Goal: Task Accomplishment & Management: Use online tool/utility

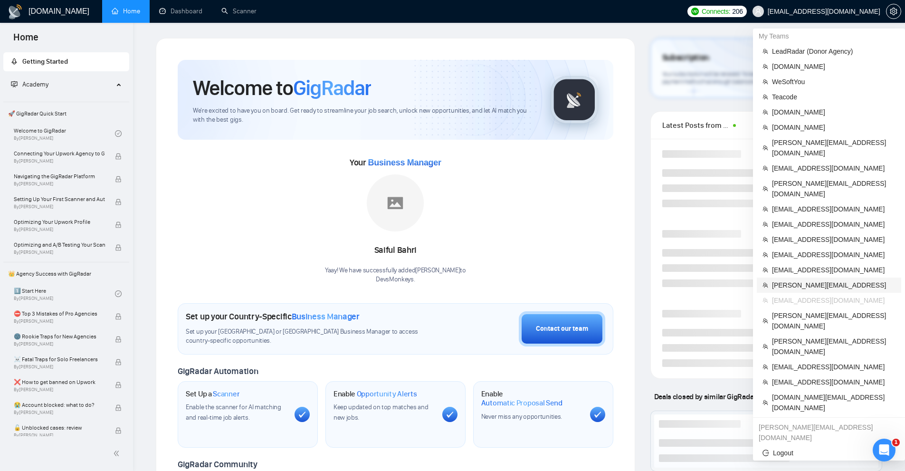
click at [785, 280] on span "[PERSON_NAME][EMAIL_ADDRESS]" at bounding box center [834, 285] width 124 height 10
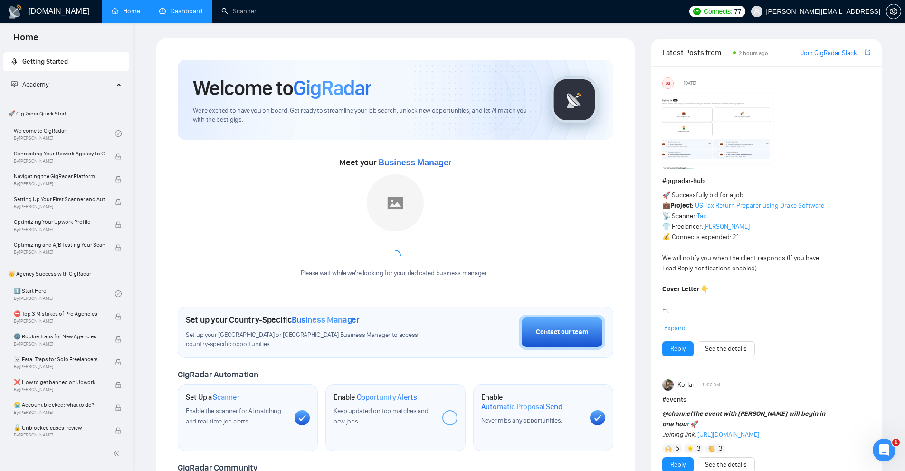
click at [186, 7] on link "Dashboard" at bounding box center [180, 11] width 43 height 8
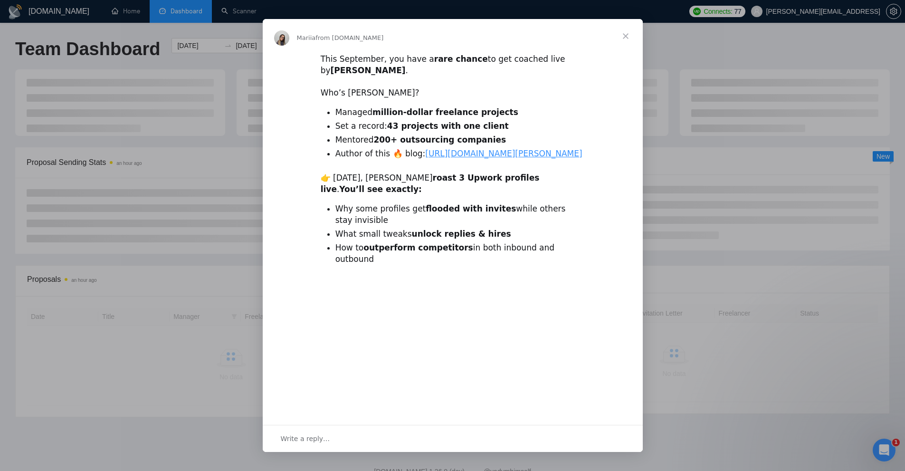
click at [233, 13] on div "Intercom messenger" at bounding box center [452, 235] width 905 height 471
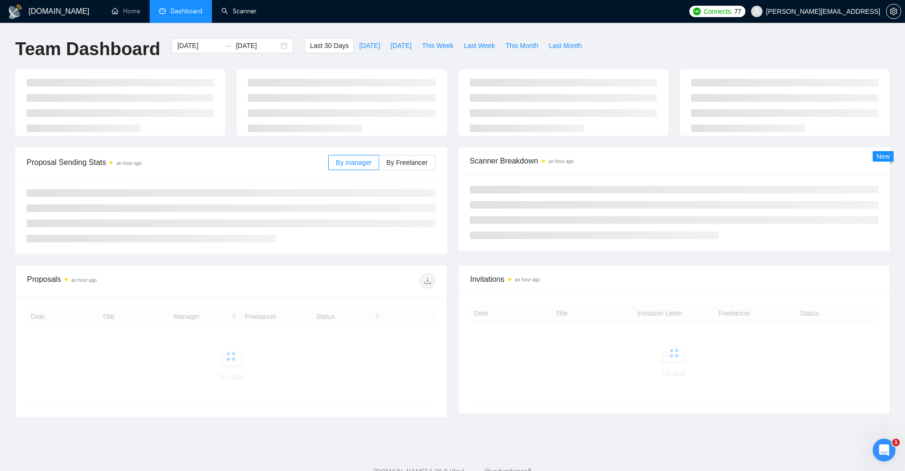
click at [233, 13] on link "Scanner" at bounding box center [238, 11] width 35 height 8
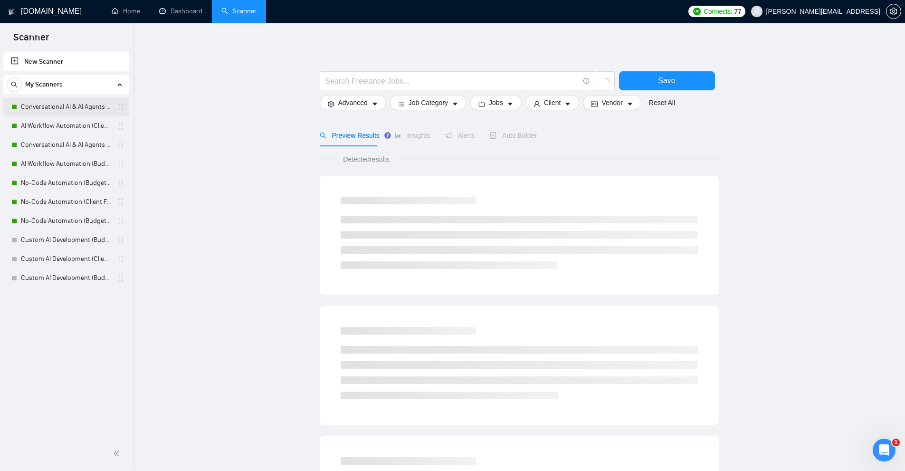
click at [58, 105] on link "Conversational AI & AI Agents (Client Filters)" at bounding box center [66, 106] width 90 height 19
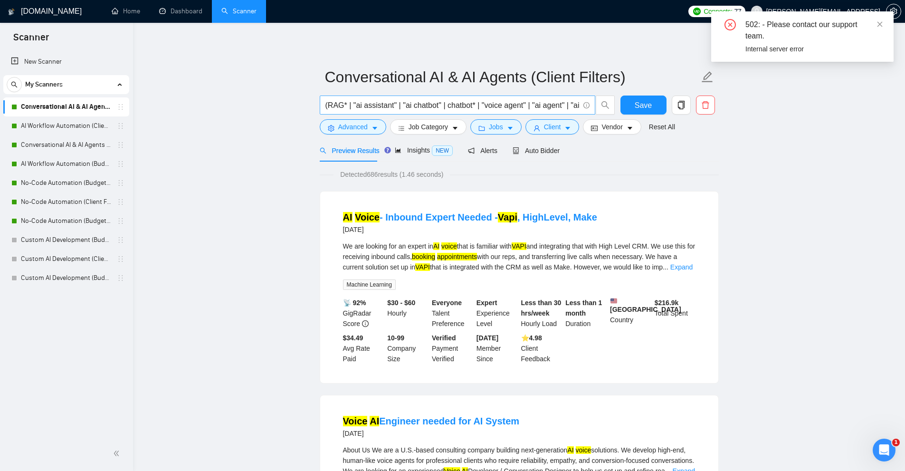
click at [357, 106] on input "(RAG* | "ai assistant" | "ai chatbot" | chatbot* | "voice agent" | "ai agent" |…" at bounding box center [452, 105] width 254 height 12
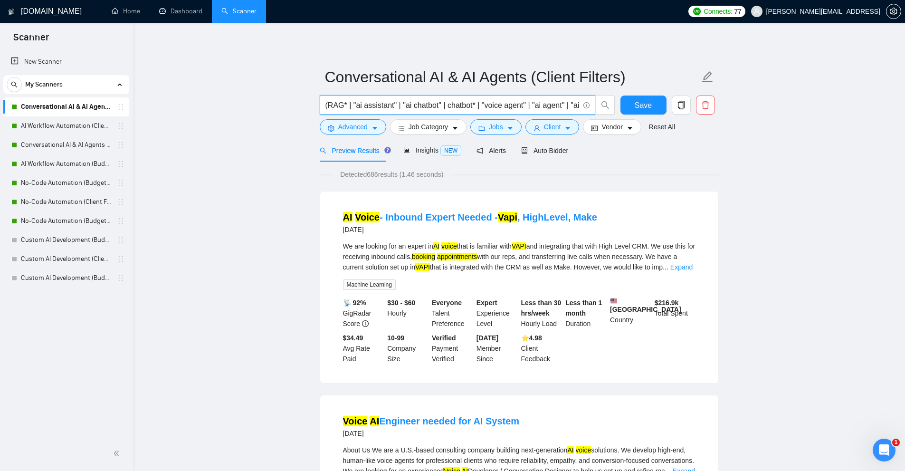
click at [329, 115] on div "(RAG* | "ai assistant" | "ai chatbot" | chatbot* | "voice agent" | "ai agent" |…" at bounding box center [467, 107] width 299 height 24
click at [330, 120] on button "Advanced" at bounding box center [353, 126] width 67 height 15
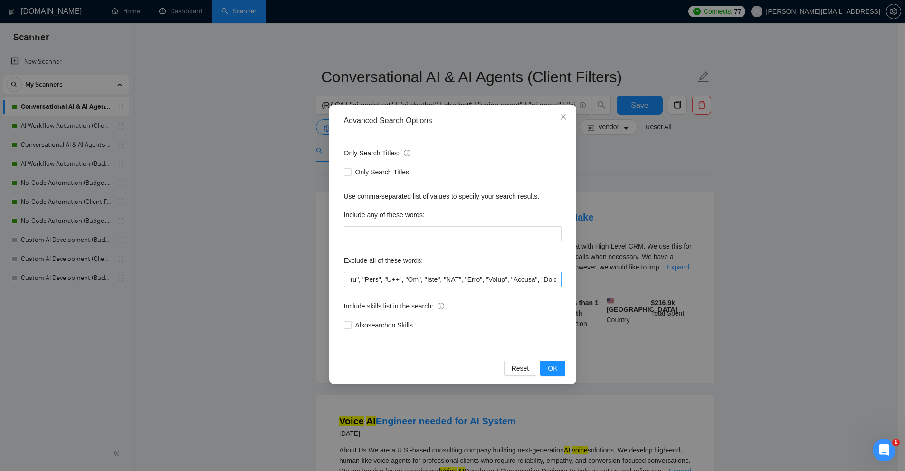
scroll to position [0, 1758]
click at [398, 276] on input "text" at bounding box center [453, 279] width 218 height 15
click at [631, 202] on div "Advanced Search Options Only Search Titles: Only Search Titles Use comma-separa…" at bounding box center [452, 235] width 905 height 471
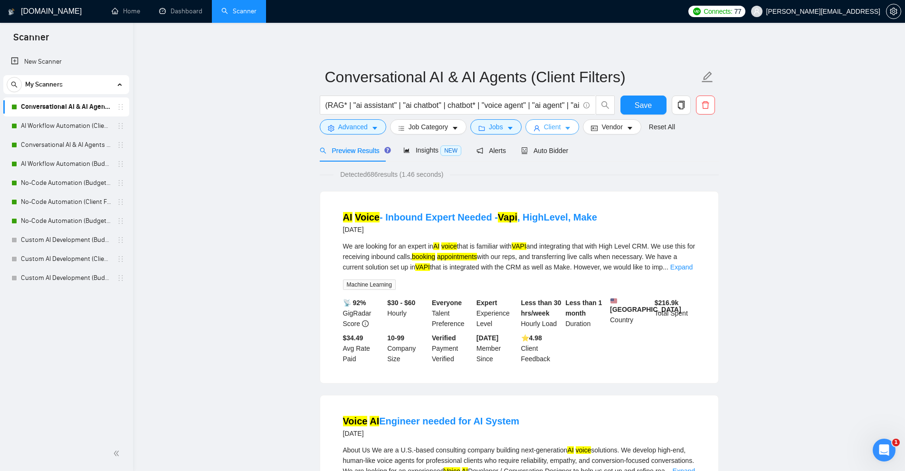
click at [537, 132] on button "Client" at bounding box center [552, 126] width 54 height 15
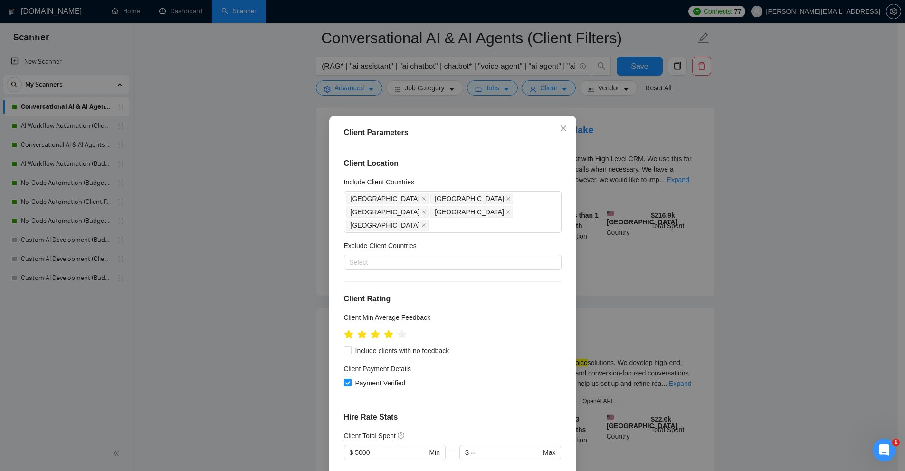
click at [240, 139] on div "Client Parameters Client Location Include Client Countries Australia New Zealan…" at bounding box center [452, 235] width 905 height 471
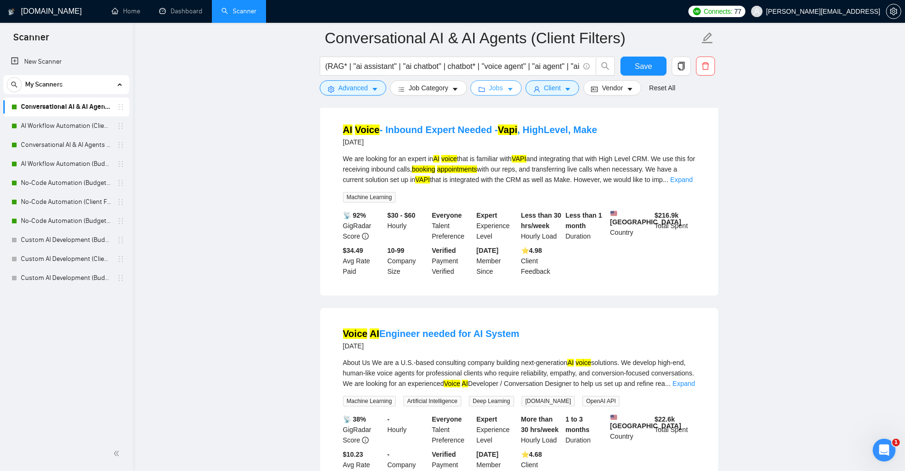
click at [507, 88] on icon "caret-down" at bounding box center [510, 89] width 7 height 7
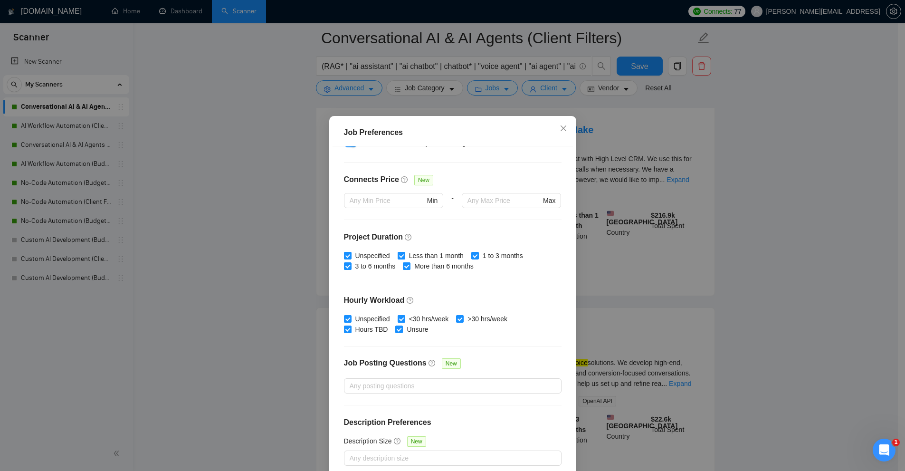
scroll to position [47, 0]
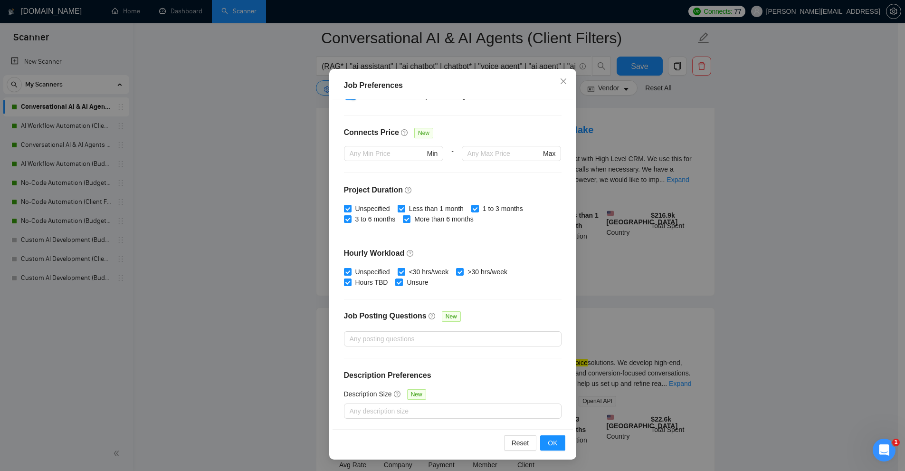
click at [728, 207] on div "Job Preferences Budget Project Type All Fixed Price Hourly Rate Fixed Price Bud…" at bounding box center [452, 235] width 905 height 471
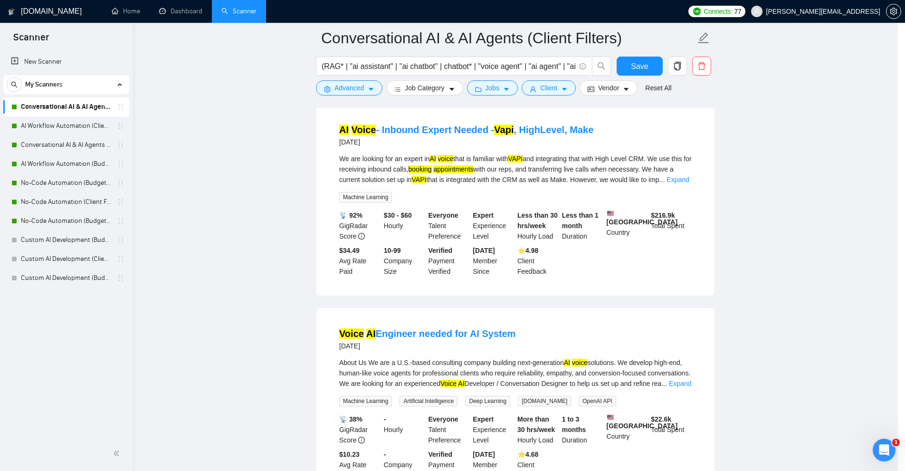
scroll to position [0, 0]
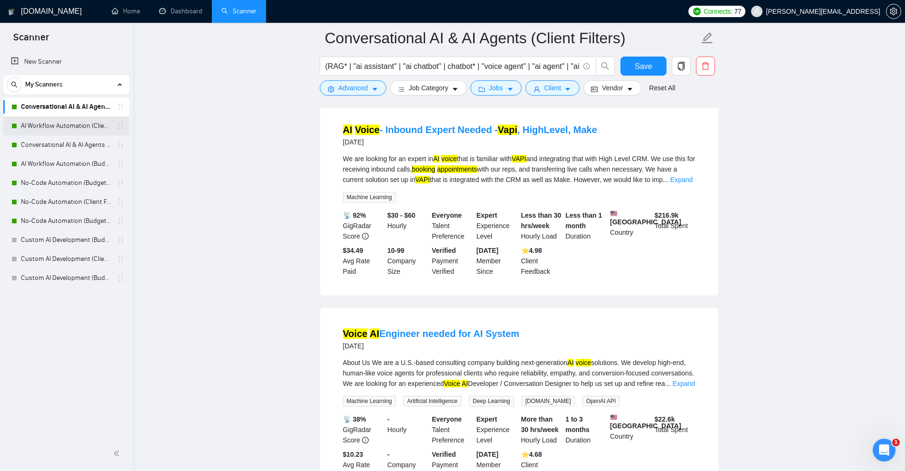
click at [69, 123] on link "AI Workflow Automation (Client Filters)" at bounding box center [66, 125] width 90 height 19
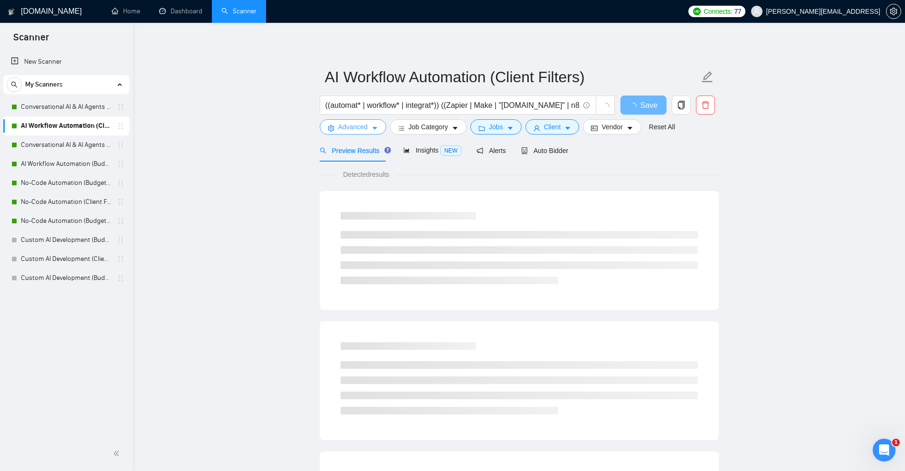
click at [345, 124] on span "Advanced" at bounding box center [352, 127] width 29 height 10
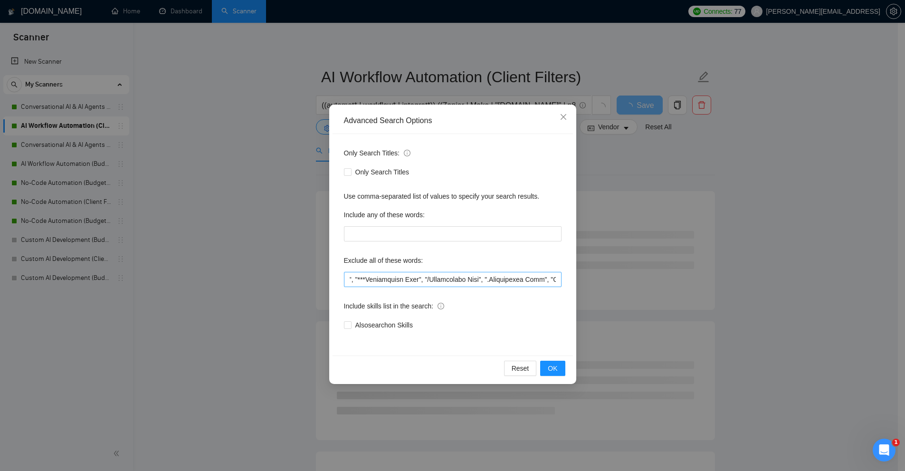
scroll to position [0, 4061]
click at [703, 255] on div "Advanced Search Options Only Search Titles: Only Search Titles Use comma-separa…" at bounding box center [452, 235] width 905 height 471
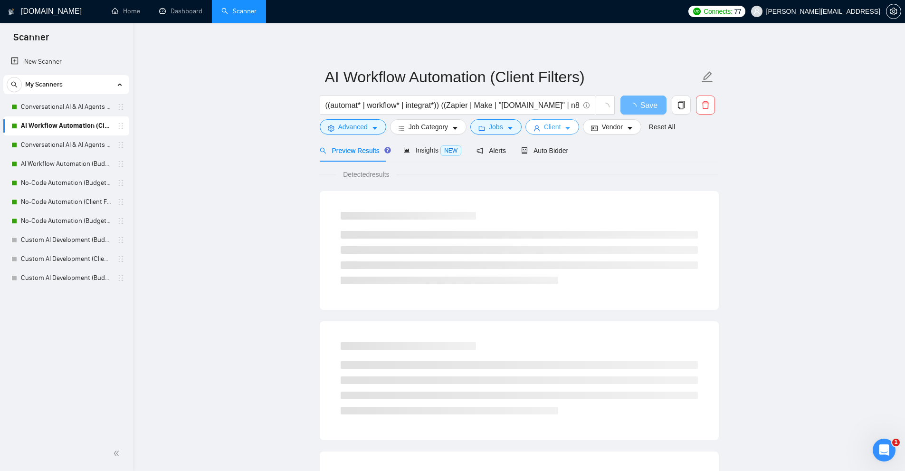
click at [544, 123] on span "Client" at bounding box center [552, 127] width 17 height 10
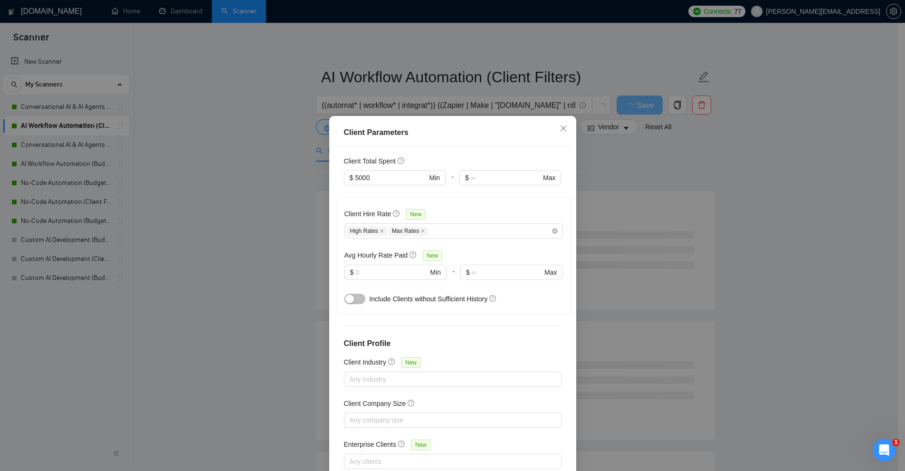
scroll to position [0, 0]
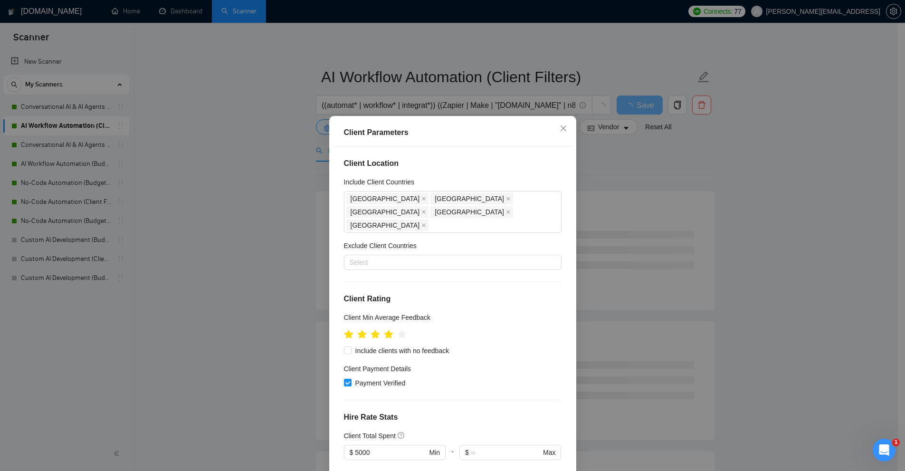
click at [660, 179] on div "Client Parameters Client Location Include Client Countries Australia New Zealan…" at bounding box center [452, 235] width 905 height 471
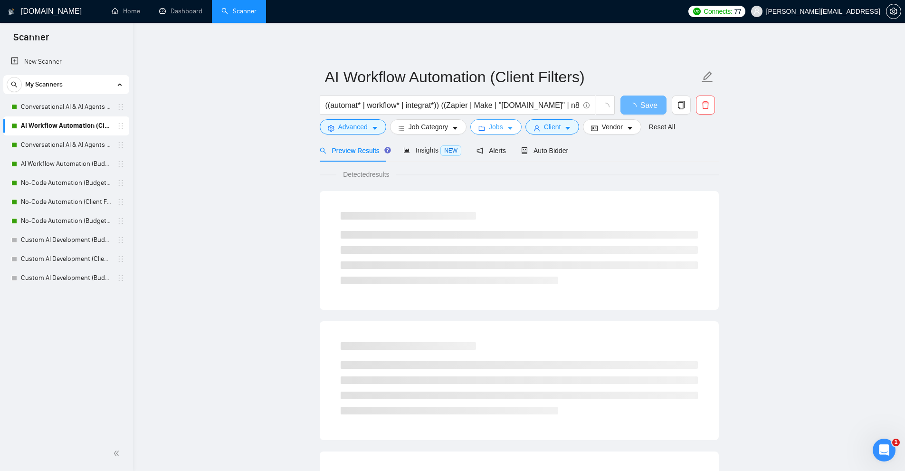
click at [507, 128] on icon "caret-down" at bounding box center [510, 128] width 7 height 7
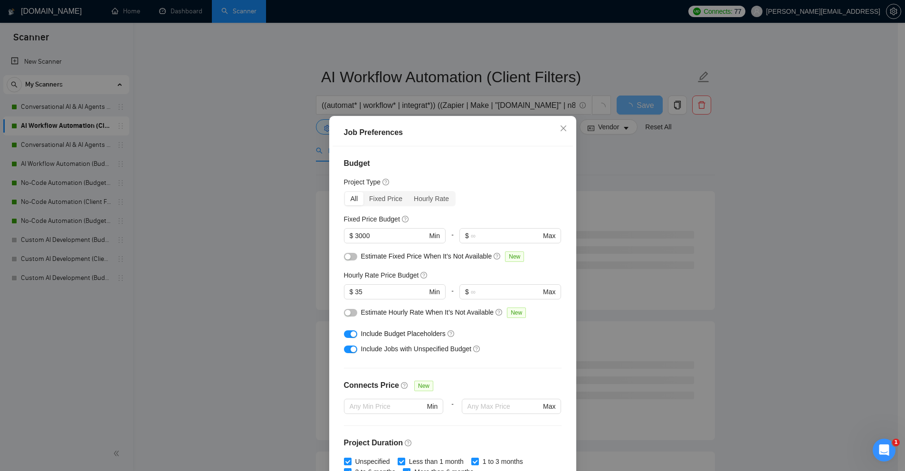
click at [172, 114] on div "Job Preferences Budget Project Type All Fixed Price Hourly Rate Fixed Price Bud…" at bounding box center [452, 235] width 905 height 471
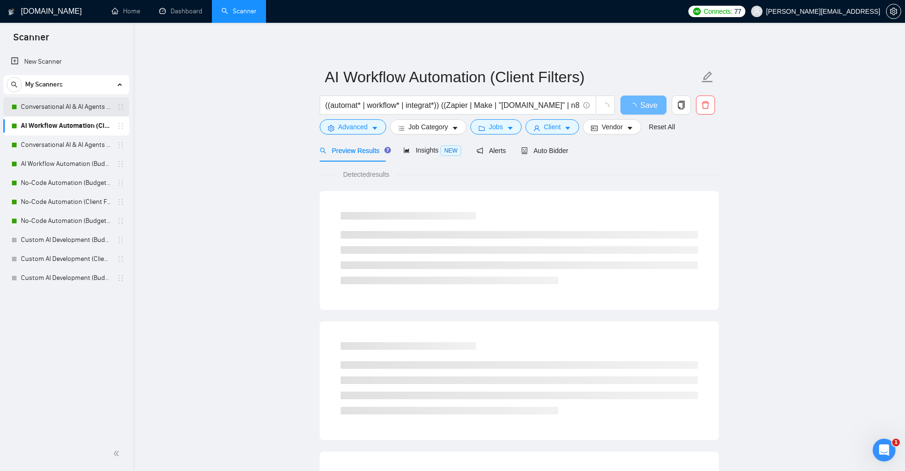
click at [57, 106] on link "Conversational AI & AI Agents (Client Filters)" at bounding box center [66, 106] width 90 height 19
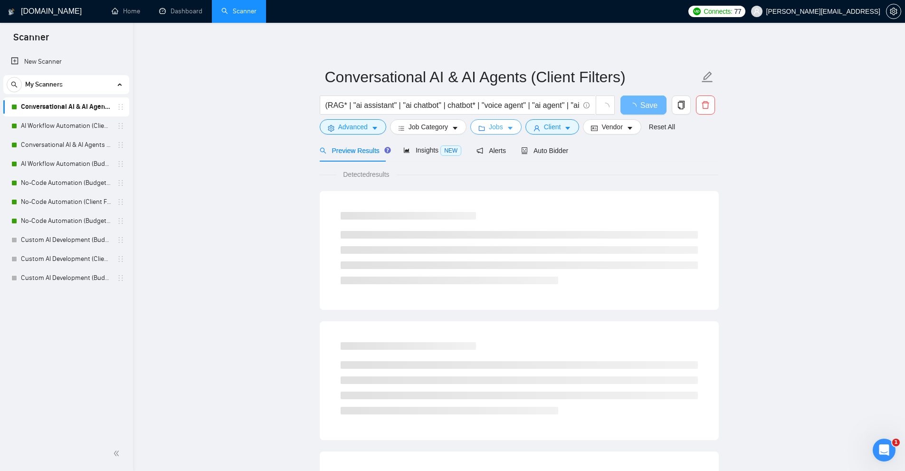
click at [502, 128] on button "Jobs" at bounding box center [495, 126] width 51 height 15
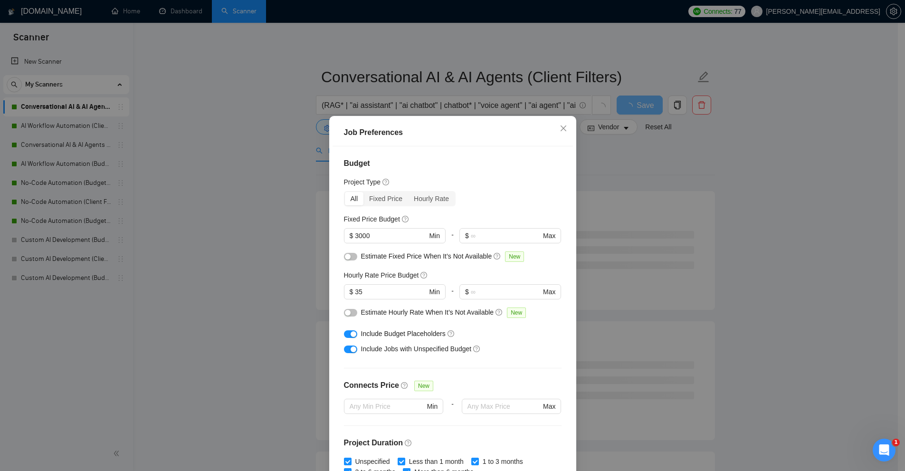
click at [633, 157] on div "Job Preferences Budget Project Type All Fixed Price Hourly Rate Fixed Price Bud…" at bounding box center [452, 235] width 905 height 471
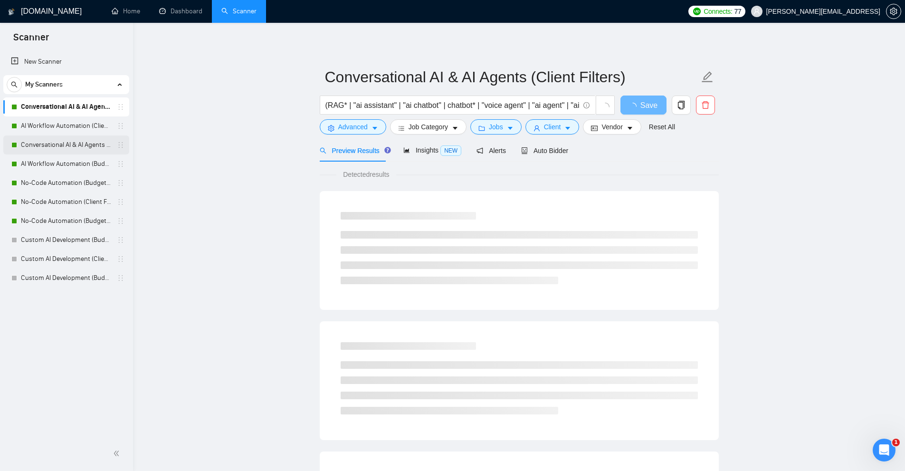
click at [50, 146] on link "Conversational AI & AI Agents (Budget Filters)" at bounding box center [66, 144] width 90 height 19
click at [549, 131] on span "Client" at bounding box center [552, 127] width 17 height 10
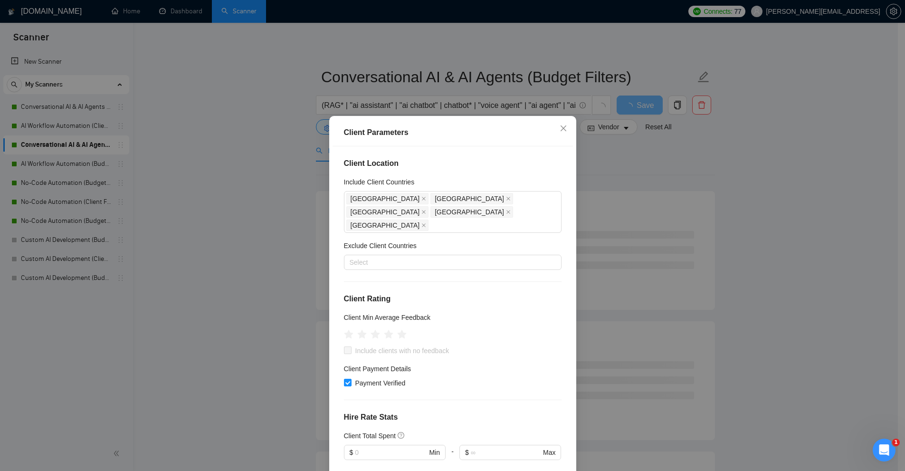
click at [646, 211] on div "Client Parameters Client Location Include Client Countries Australia New Zealan…" at bounding box center [452, 235] width 905 height 471
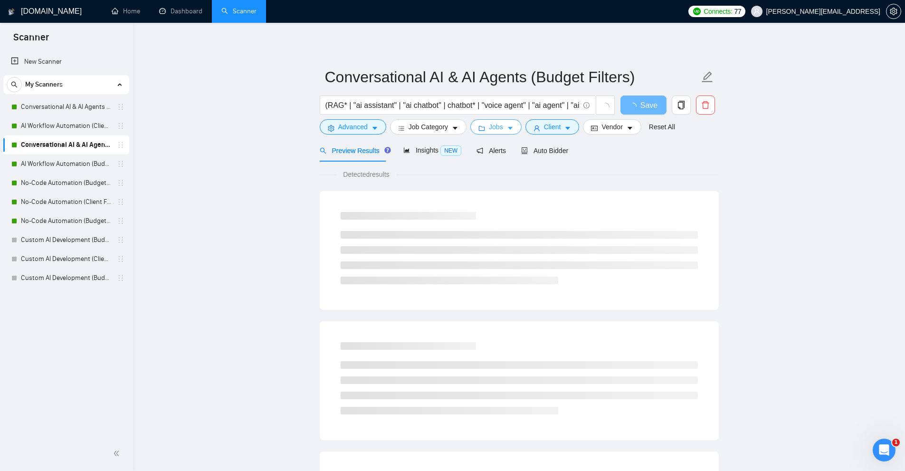
click at [494, 124] on span "Jobs" at bounding box center [496, 127] width 14 height 10
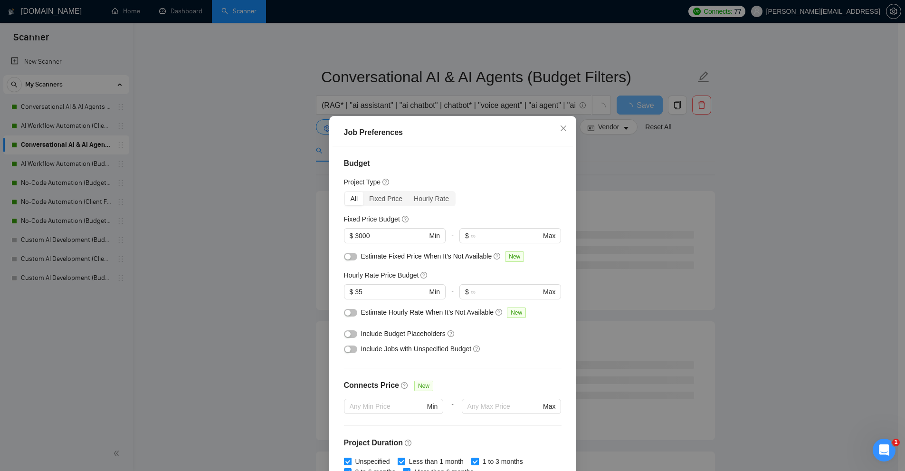
click at [676, 193] on div "Job Preferences Budget Project Type All Fixed Price Hourly Rate Fixed Price Bud…" at bounding box center [452, 235] width 905 height 471
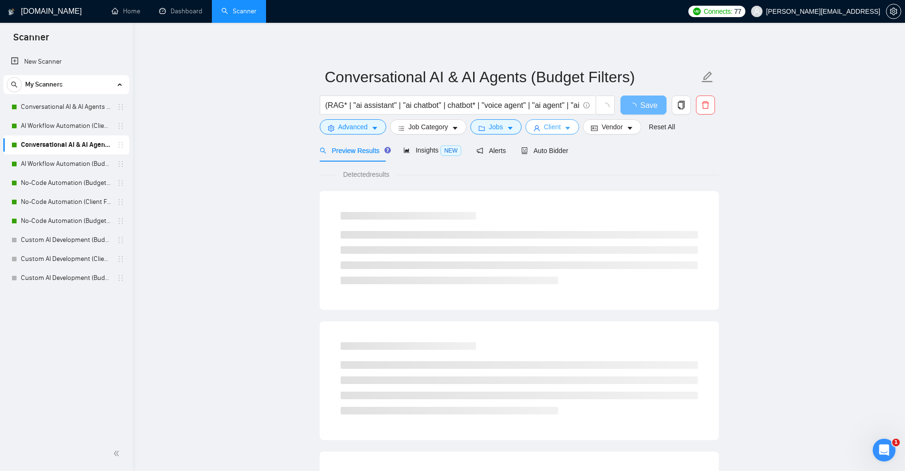
click at [546, 126] on span "Client" at bounding box center [552, 127] width 17 height 10
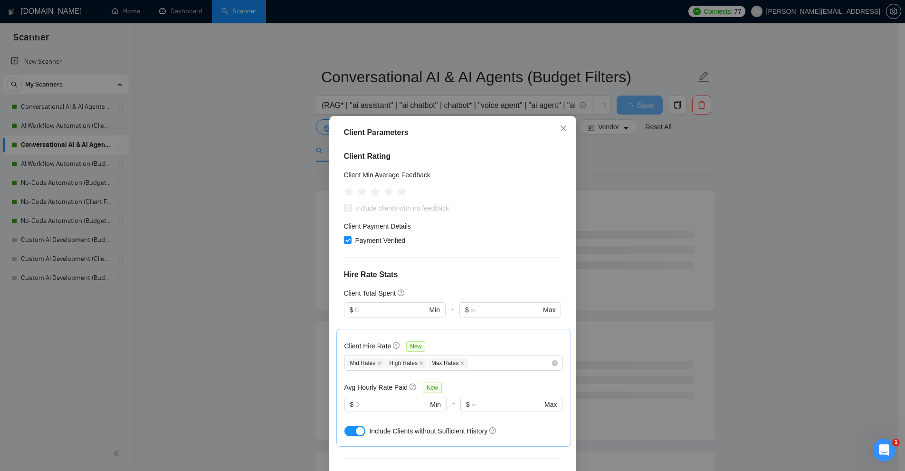
click at [202, 212] on div "Client Parameters Client Location Include Client Countries Australia New Zealan…" at bounding box center [452, 235] width 905 height 471
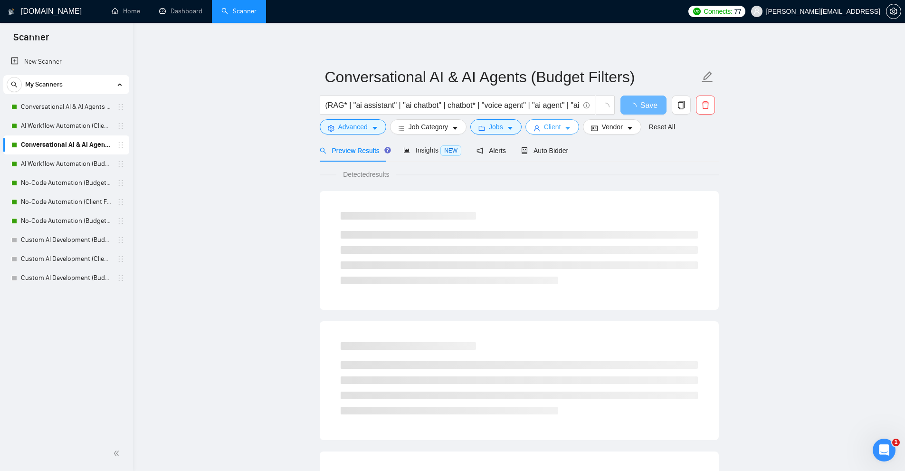
click at [202, 212] on body "Scanner New Scanner My Scanners Conversational AI & AI Agents (Client Filters) …" at bounding box center [452, 235] width 905 height 471
click at [545, 125] on span "Client" at bounding box center [552, 127] width 17 height 10
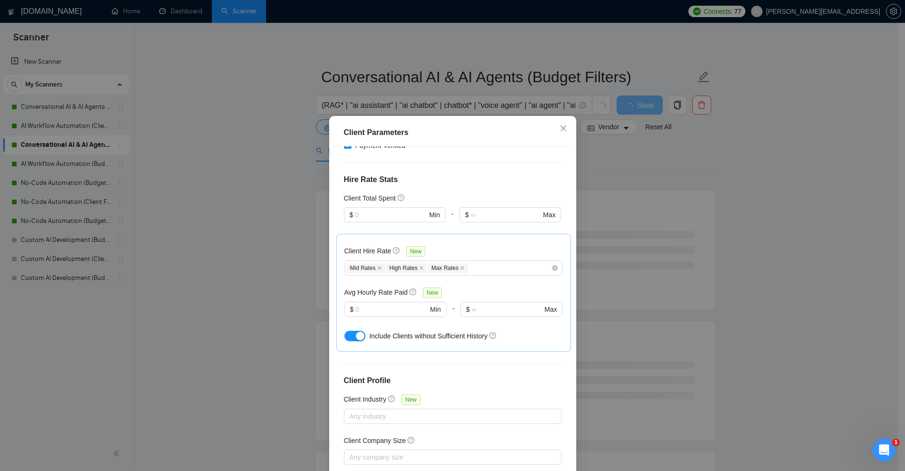
click at [721, 184] on div "Client Parameters Client Location Include Client Countries Australia New Zealan…" at bounding box center [452, 235] width 905 height 471
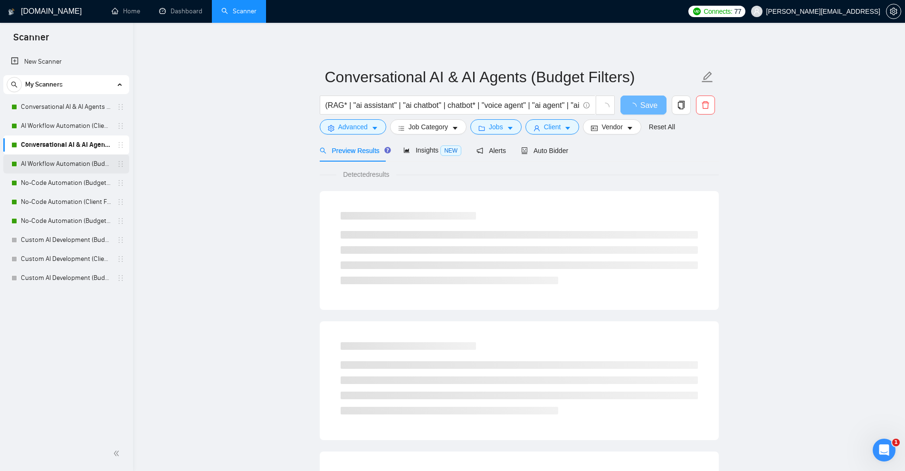
click at [94, 159] on link "AI Workflow Automation (Budget Filters)" at bounding box center [66, 163] width 90 height 19
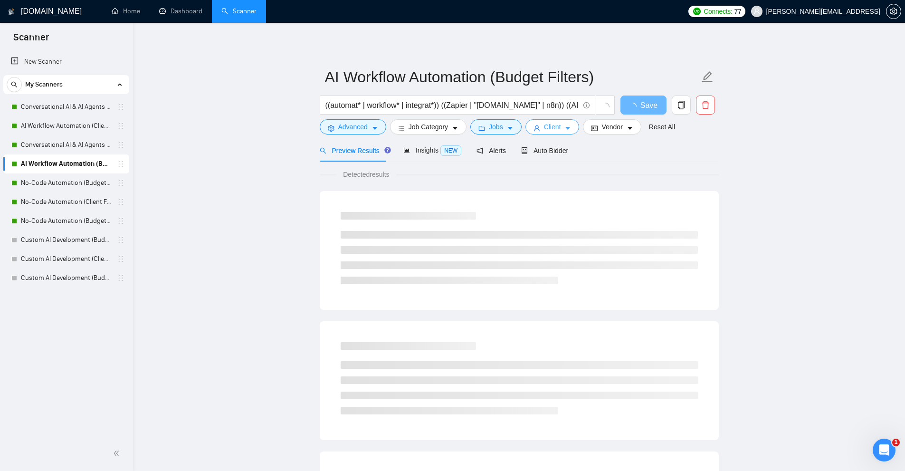
click at [544, 123] on span "Client" at bounding box center [552, 127] width 17 height 10
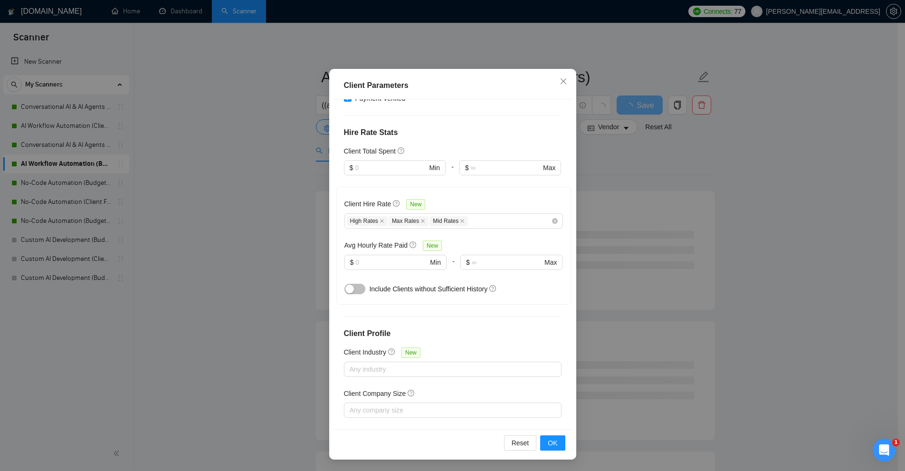
click at [644, 216] on div "Client Parameters Client Location Include Client Countries Australia New Zealan…" at bounding box center [452, 235] width 905 height 471
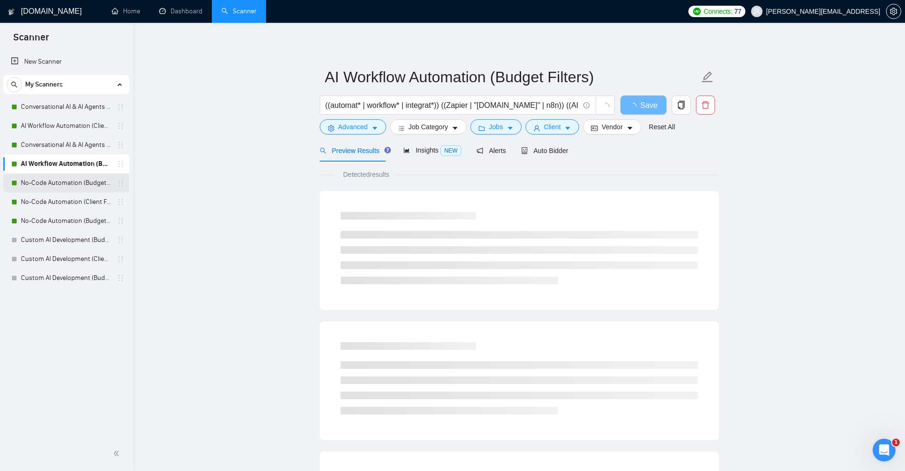
click at [36, 181] on link "No-Code Automation (Budget Filters)" at bounding box center [66, 182] width 90 height 19
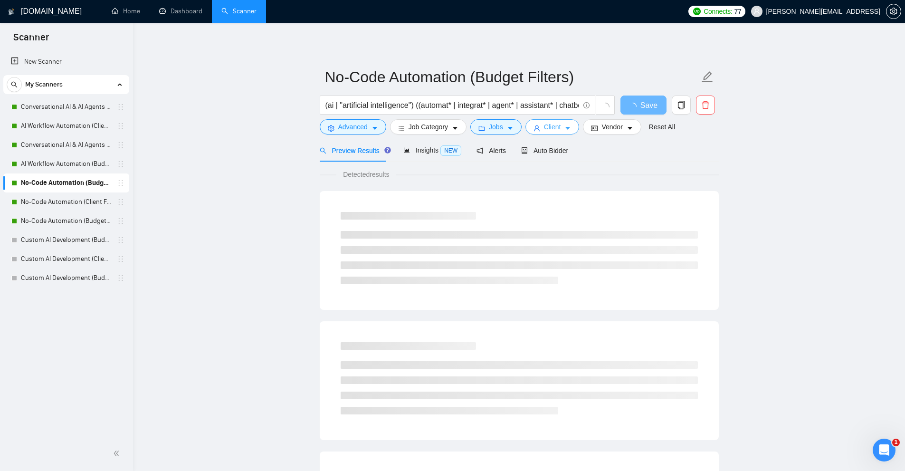
click at [535, 125] on icon "user" at bounding box center [536, 128] width 7 height 7
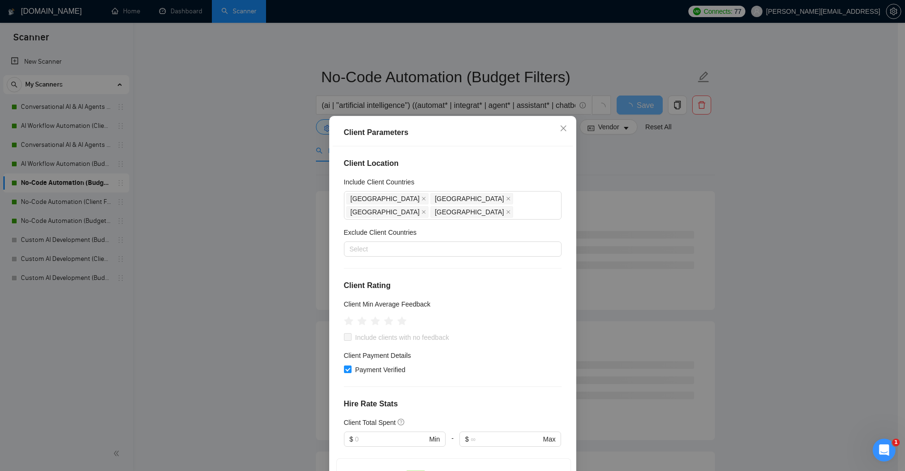
click at [296, 209] on div "Client Parameters Client Location Include Client Countries Australia New Zealan…" at bounding box center [452, 235] width 905 height 471
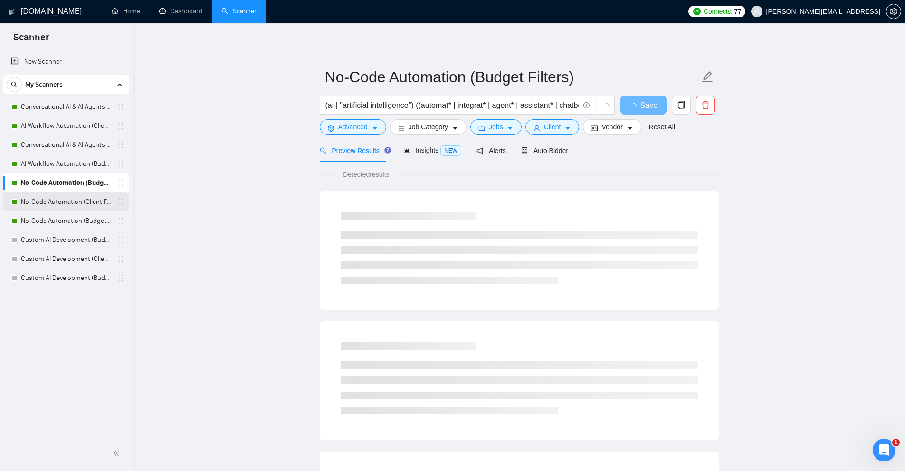
click at [85, 200] on link "No-Code Automation (Client Filters)" at bounding box center [66, 201] width 90 height 19
click at [557, 128] on span "Client" at bounding box center [552, 127] width 17 height 10
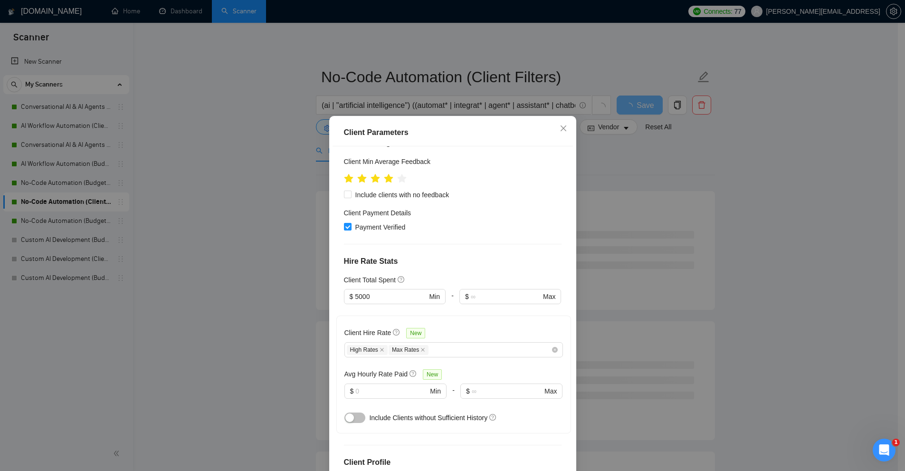
scroll to position [190, 0]
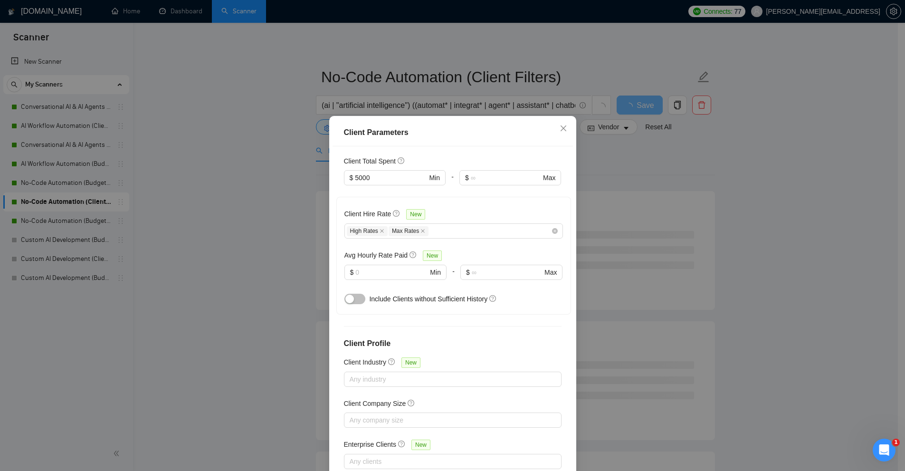
click at [199, 154] on div "Client Parameters Client Location Include Client Countries Australia New Zealan…" at bounding box center [452, 235] width 905 height 471
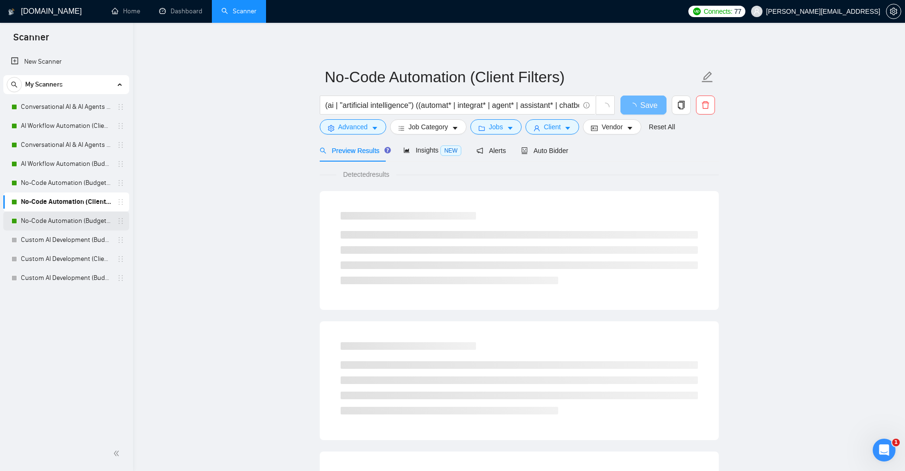
click at [62, 214] on link "No-Code Automation (Budget Filters W4, Aug)" at bounding box center [66, 220] width 90 height 19
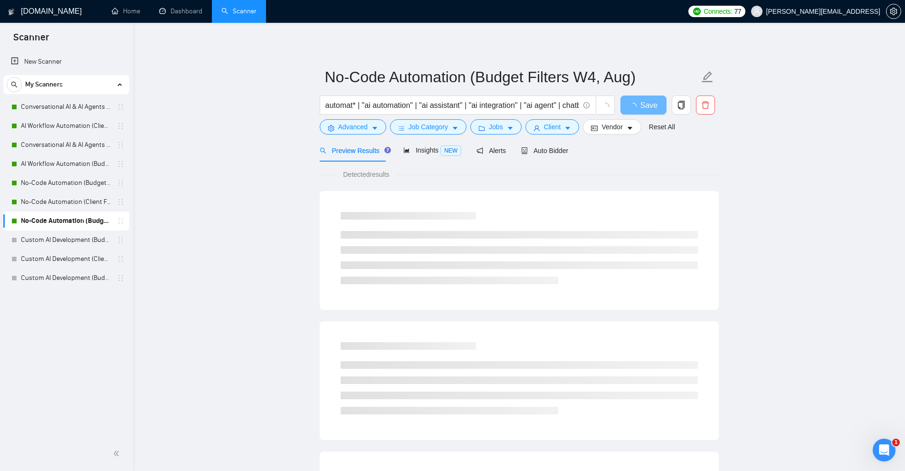
click at [575, 119] on div "automat* | "ai automation" | "ai assistant" | "ai integration" | "ai agent" | c…" at bounding box center [467, 107] width 299 height 24
click at [567, 124] on button "Client" at bounding box center [552, 126] width 54 height 15
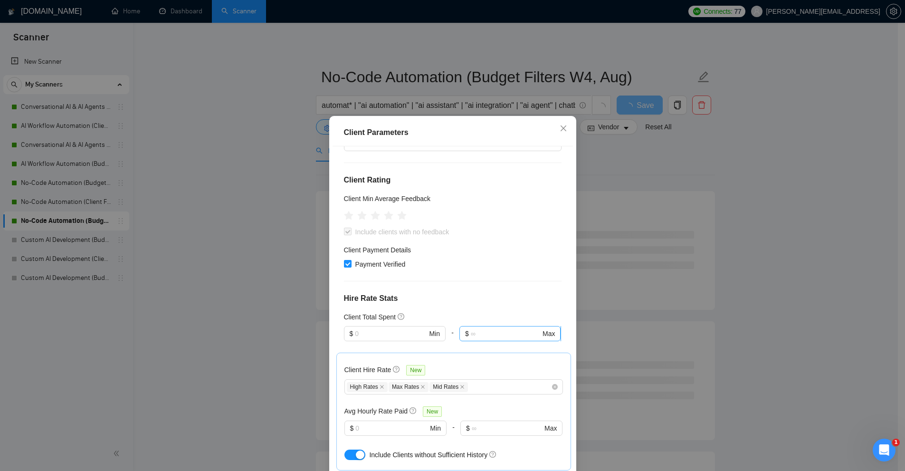
scroll to position [24, 0]
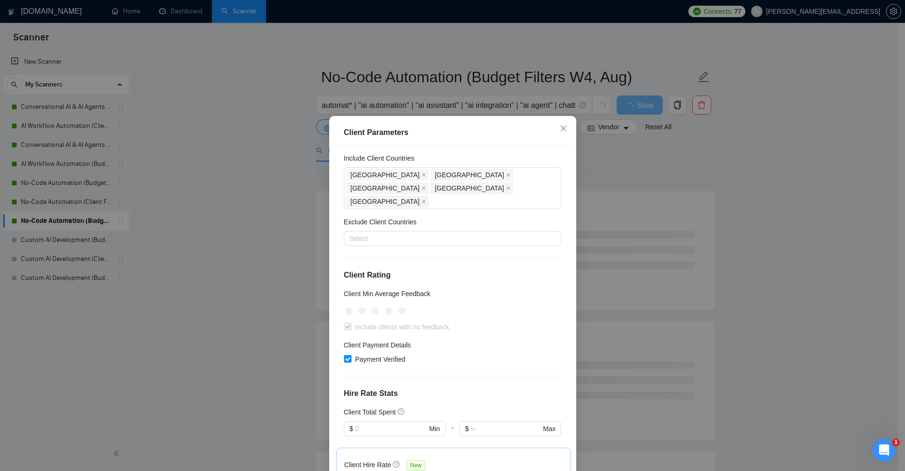
drag, startPoint x: 234, startPoint y: 108, endPoint x: 210, endPoint y: 116, distance: 25.1
click at [226, 112] on div "Client Parameters Client Location Include Client Countries [GEOGRAPHIC_DATA] [G…" at bounding box center [452, 235] width 905 height 471
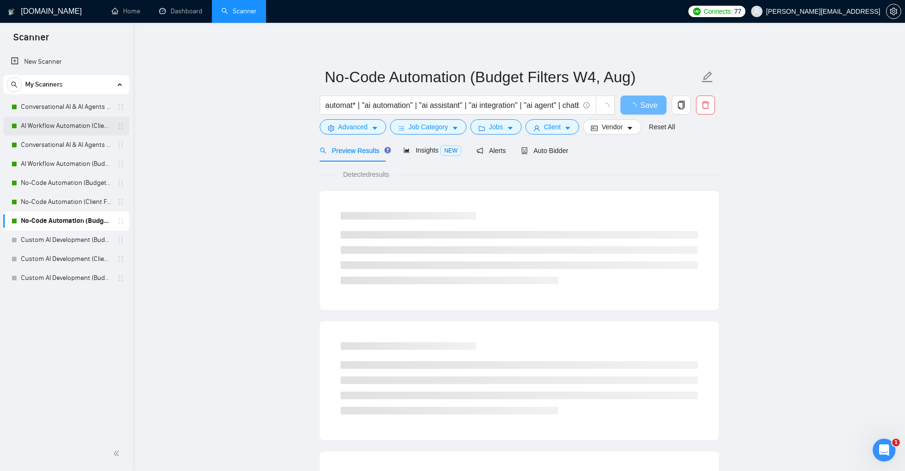
click at [51, 128] on link "AI Workflow Automation (Client Filters)" at bounding box center [66, 125] width 90 height 19
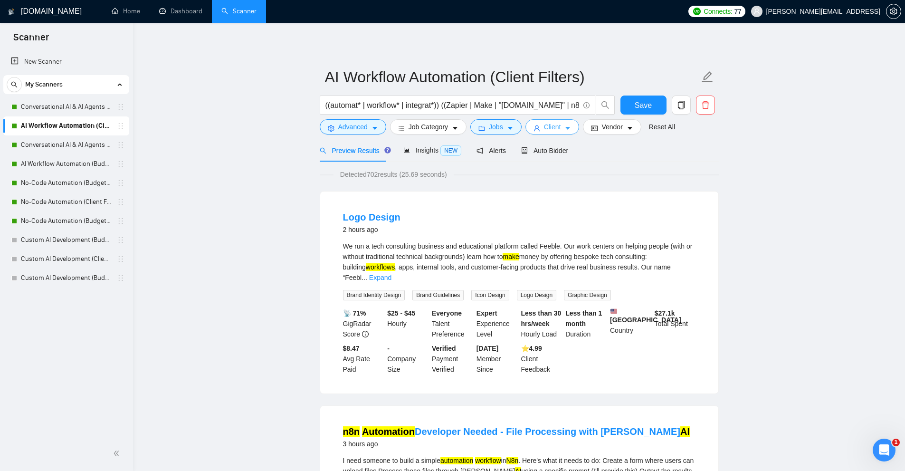
click at [552, 131] on span "Client" at bounding box center [552, 127] width 17 height 10
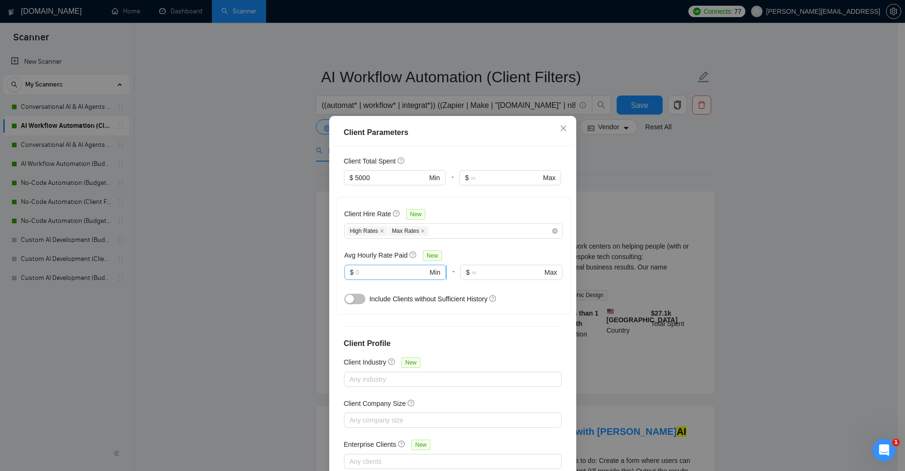
scroll to position [180, 0]
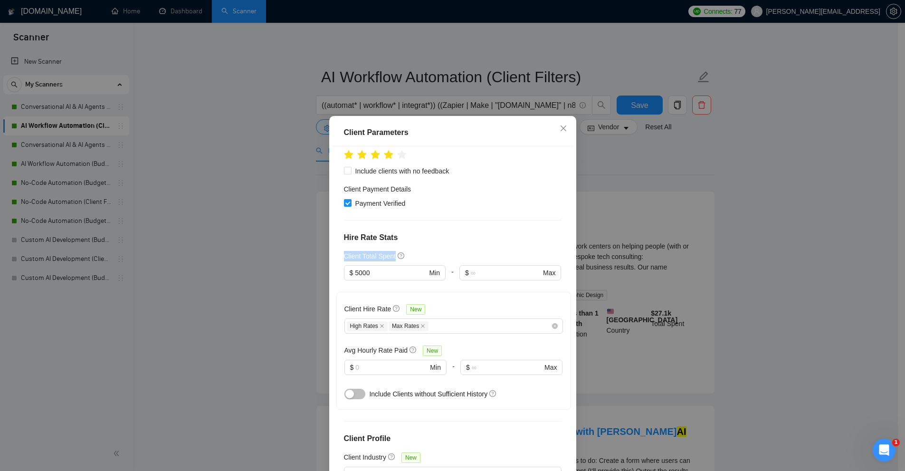
drag, startPoint x: 338, startPoint y: 238, endPoint x: 391, endPoint y: 240, distance: 53.8
click at [391, 240] on div "Client Location Include Client Countries Australia New Zealand United States Si…" at bounding box center [453, 311] width 240 height 330
copy h5 "Client Total Spent"
click at [430, 86] on div "Client Parameters Client Location Include Client Countries Australia New Zealan…" at bounding box center [452, 235] width 905 height 471
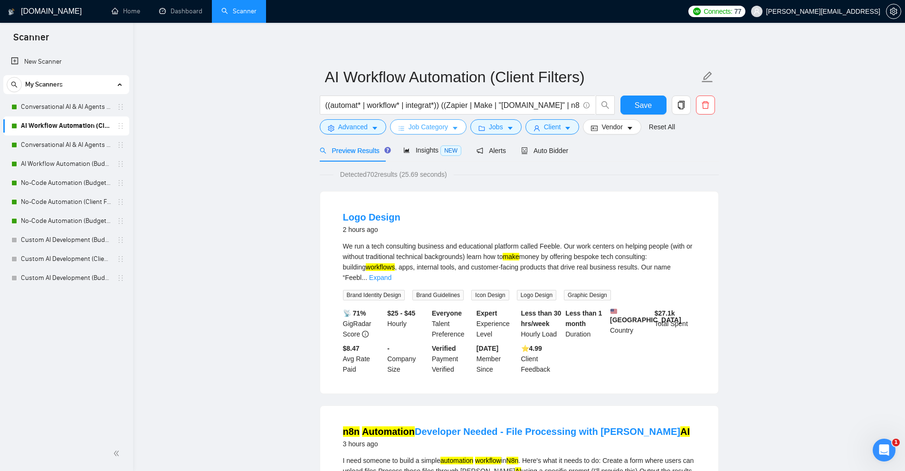
click at [428, 128] on span "Job Category" at bounding box center [428, 127] width 39 height 10
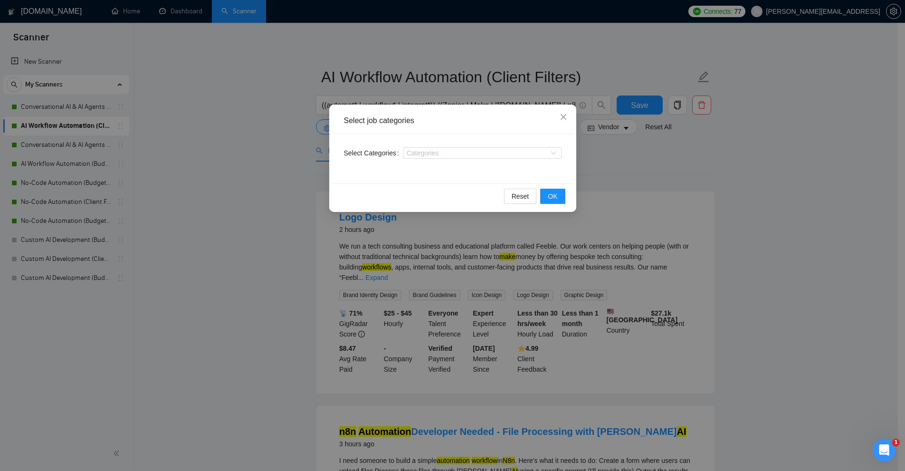
click at [183, 102] on div "Select job categories Select Categories Categories Reset OK" at bounding box center [452, 235] width 905 height 471
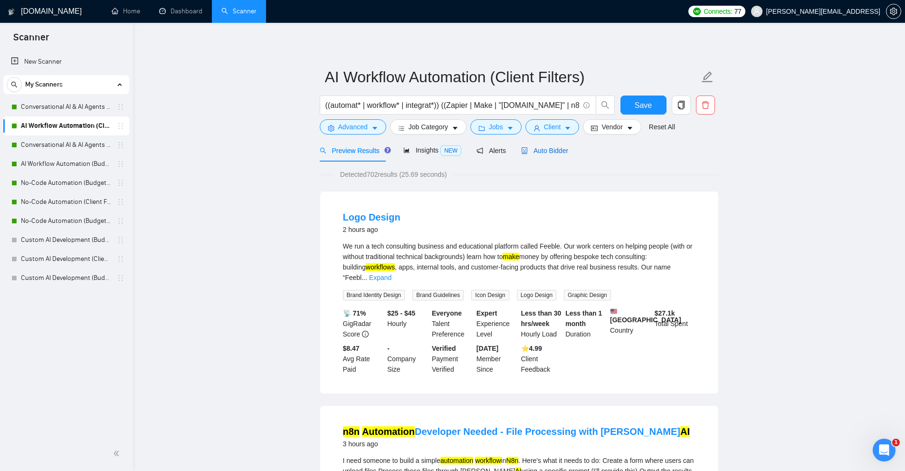
click at [548, 148] on span "Auto Bidder" at bounding box center [544, 151] width 47 height 8
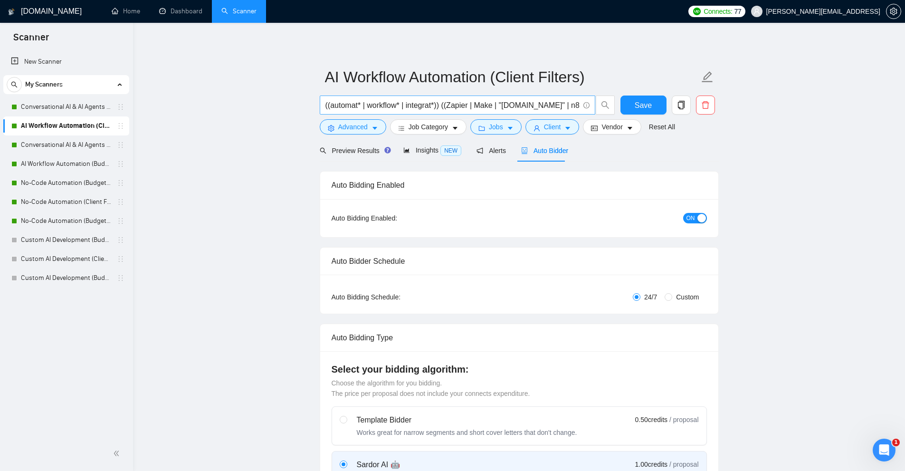
checkbox input "true"
click at [86, 106] on link "Conversational AI & AI Agents (Client Filters)" at bounding box center [66, 106] width 90 height 19
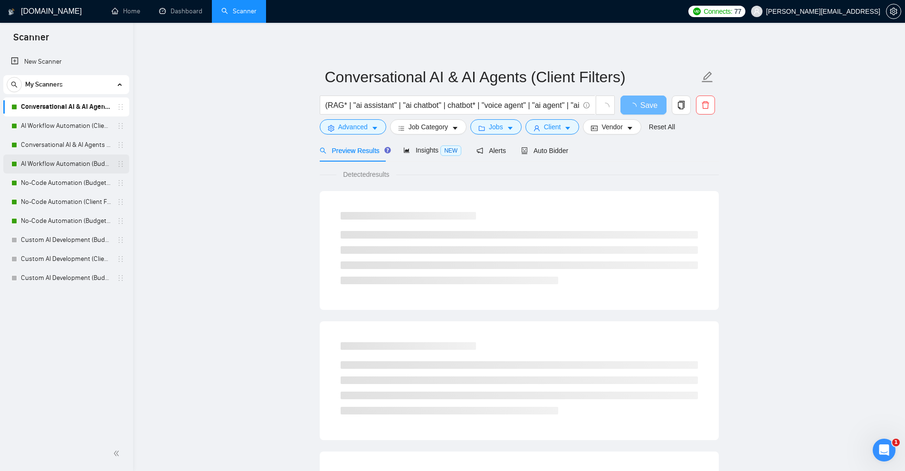
click at [89, 164] on link "AI Workflow Automation (Budget Filters)" at bounding box center [66, 163] width 90 height 19
click at [62, 181] on link "No-Code Automation (Budget Filters)" at bounding box center [66, 182] width 90 height 19
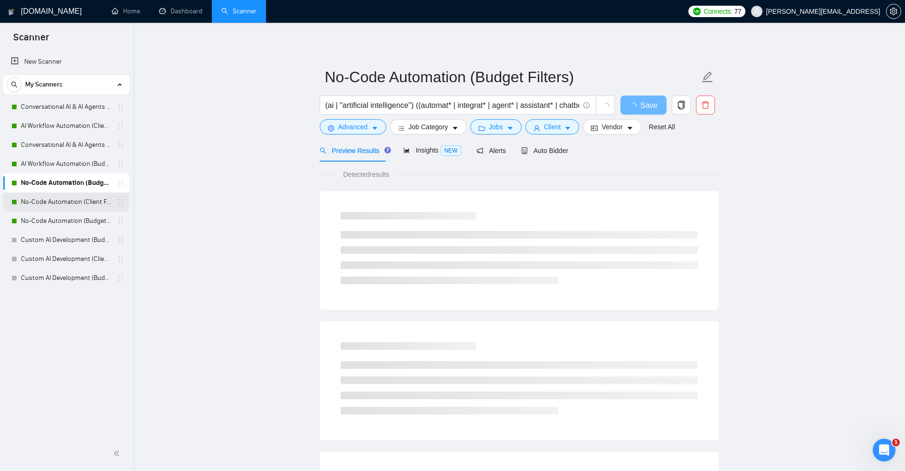
click at [53, 203] on link "No-Code Automation (Client Filters)" at bounding box center [66, 201] width 90 height 19
click at [48, 219] on link "No-Code Automation (Budget Filters W4, Aug)" at bounding box center [66, 220] width 90 height 19
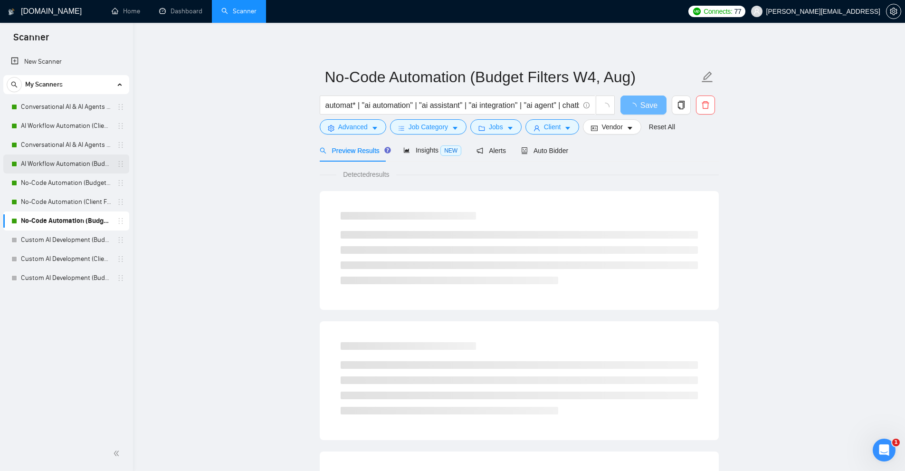
click at [65, 162] on link "AI Workflow Automation (Budget Filters)" at bounding box center [66, 163] width 90 height 19
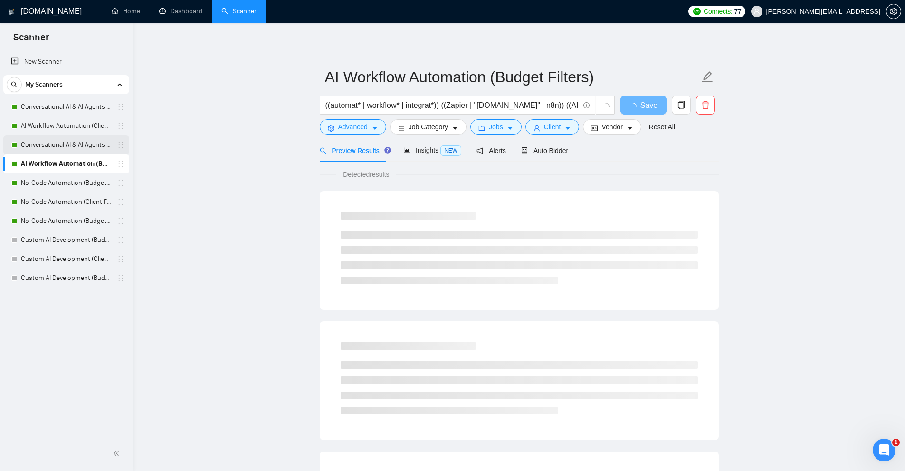
click at [66, 141] on link "Conversational AI & AI Agents (Budget Filters)" at bounding box center [66, 144] width 90 height 19
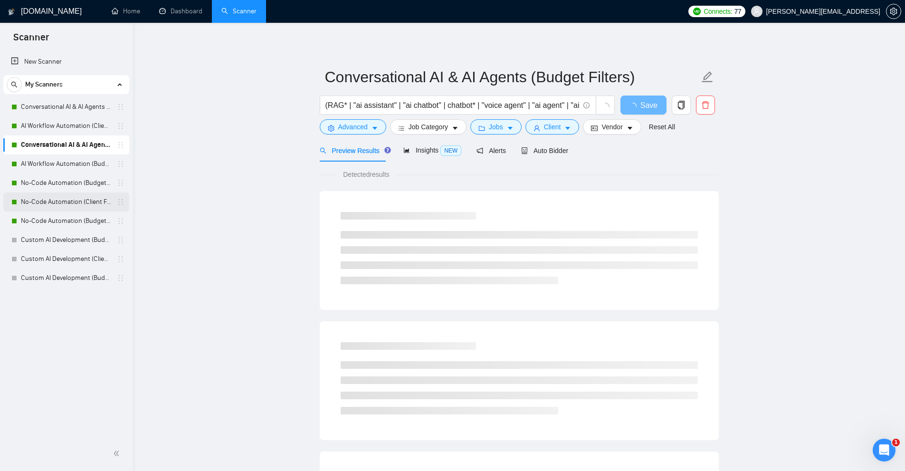
click at [56, 199] on link "No-Code Automation (Client Filters)" at bounding box center [66, 201] width 90 height 19
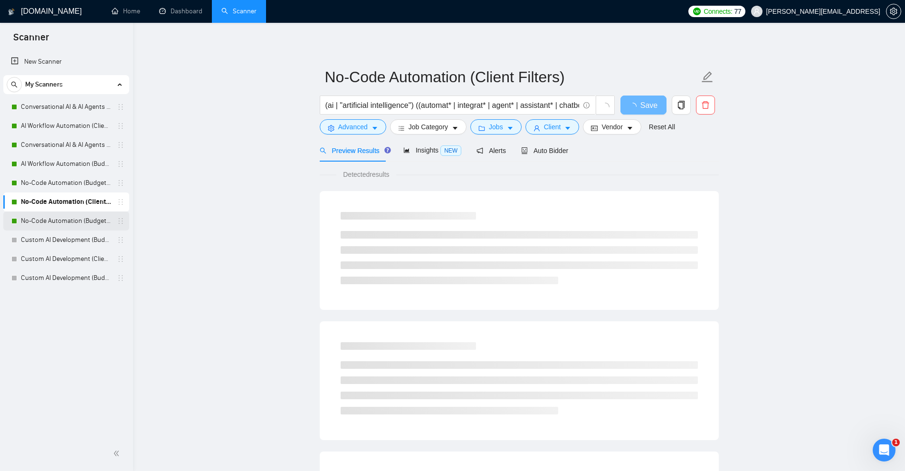
click at [48, 228] on link "No-Code Automation (Budget Filters W4, Aug)" at bounding box center [66, 220] width 90 height 19
click at [398, 123] on button "Job Category" at bounding box center [428, 126] width 76 height 15
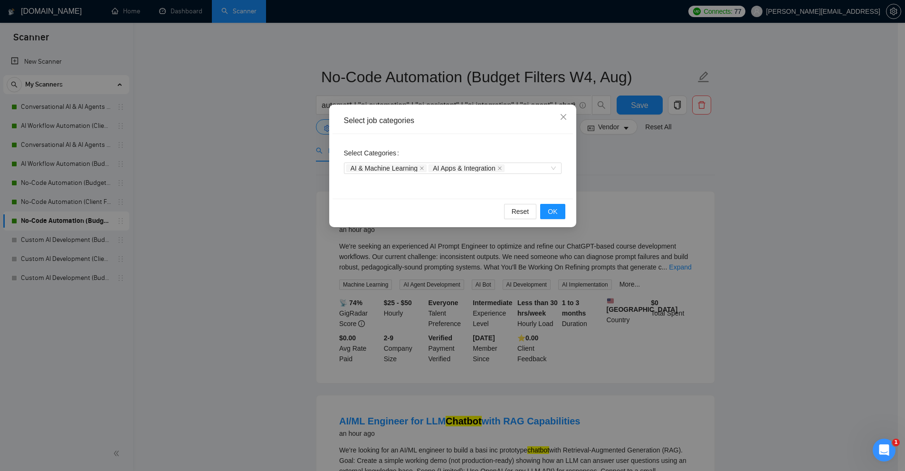
click at [730, 147] on div "Select job categories Select Categories AI & Machine Learning AI Apps & Integra…" at bounding box center [452, 235] width 905 height 471
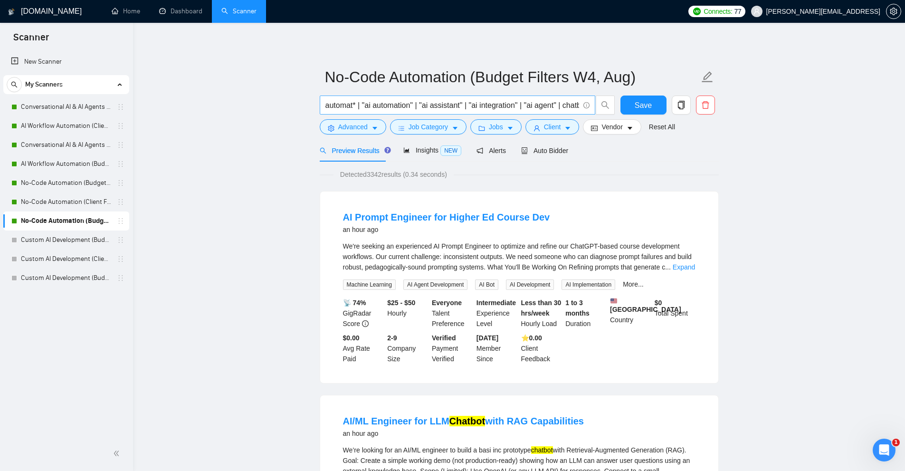
click at [503, 108] on input "automat* | "ai automation" | "ai assistant" | "ai integration" | "ai agent" | c…" at bounding box center [452, 105] width 254 height 12
click at [410, 76] on input "No-Code Automation (Budget Filters W4, Aug)" at bounding box center [512, 77] width 374 height 24
click at [429, 156] on div "Insights NEW" at bounding box center [432, 150] width 58 height 22
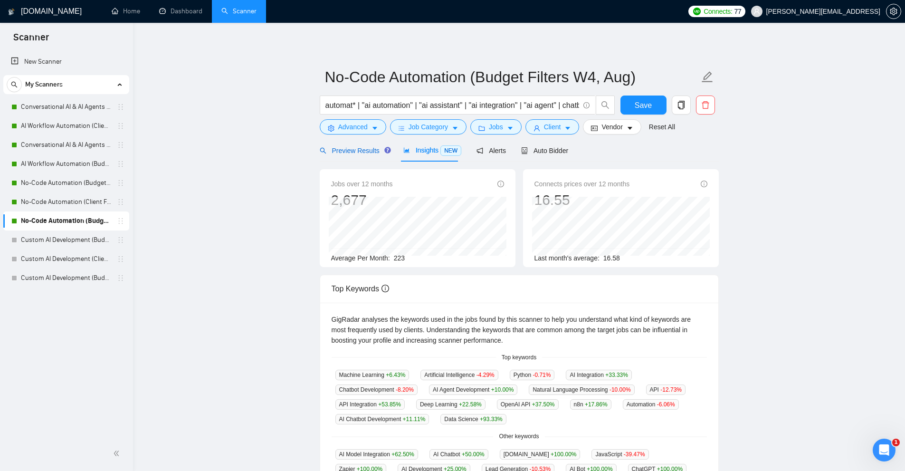
click at [361, 152] on span "Preview Results" at bounding box center [354, 151] width 68 height 8
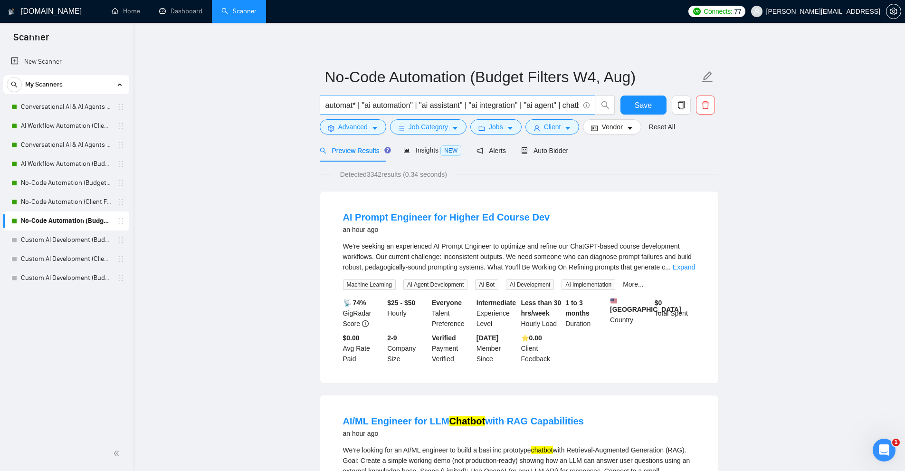
scroll to position [0, 188]
click at [375, 105] on input "automat* | "ai automation" | "ai assistant" | "ai integration" | "ai agent" | c…" at bounding box center [452, 105] width 254 height 12
click at [58, 279] on link "Custom AI Development (Budget Filters)" at bounding box center [66, 277] width 90 height 19
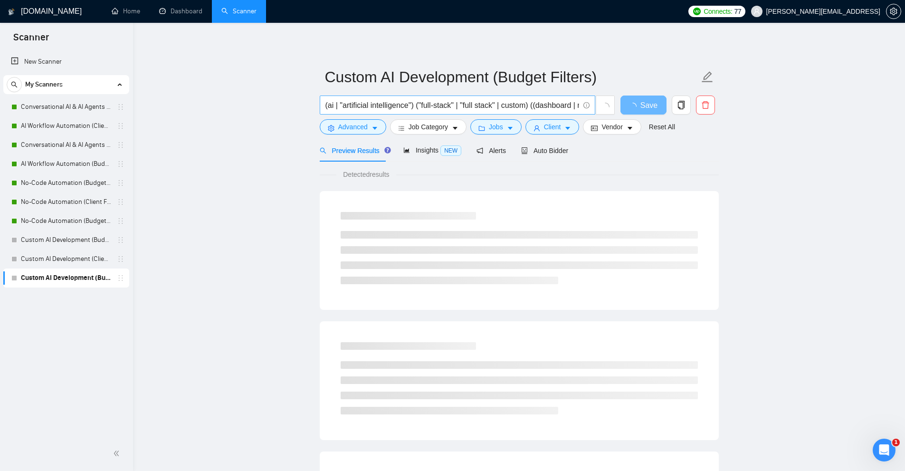
click at [443, 100] on input "(ai | "artificial intelligence") ("full-stack" | "full stack" | custom) ((dashb…" at bounding box center [452, 105] width 254 height 12
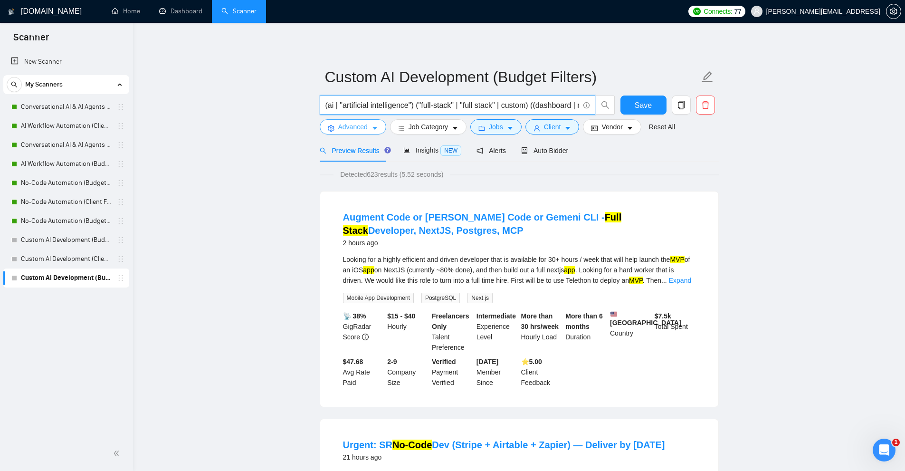
click at [356, 130] on span "Advanced" at bounding box center [352, 127] width 29 height 10
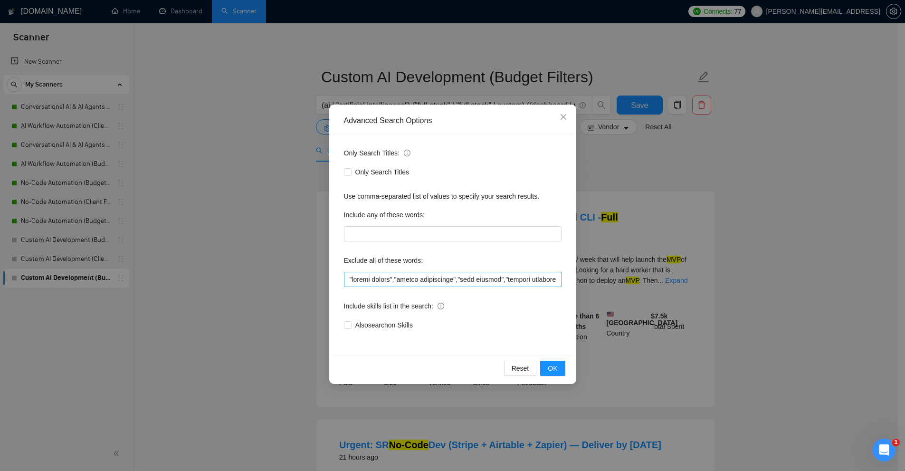
scroll to position [0, 333]
click at [669, 247] on div "Advanced Search Options Only Search Titles: Only Search Titles Use comma-separa…" at bounding box center [452, 235] width 905 height 471
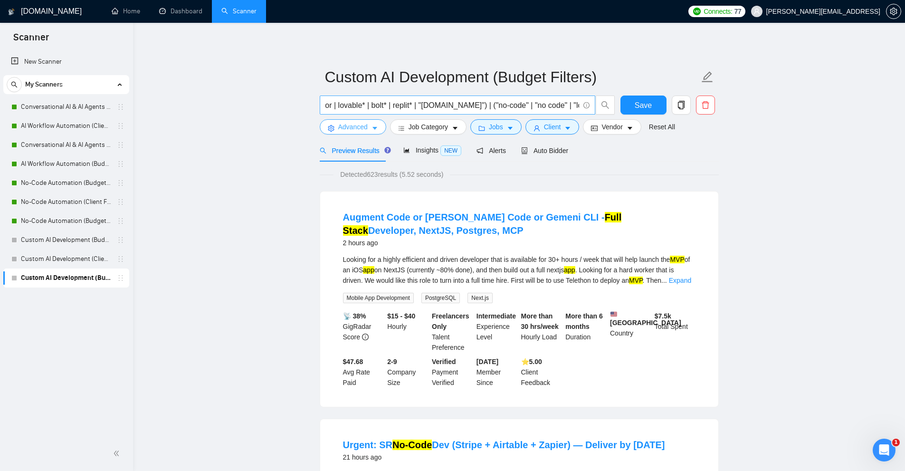
scroll to position [0, 383]
click at [38, 260] on link "Custom AI Development (Client Filters)" at bounding box center [66, 258] width 90 height 19
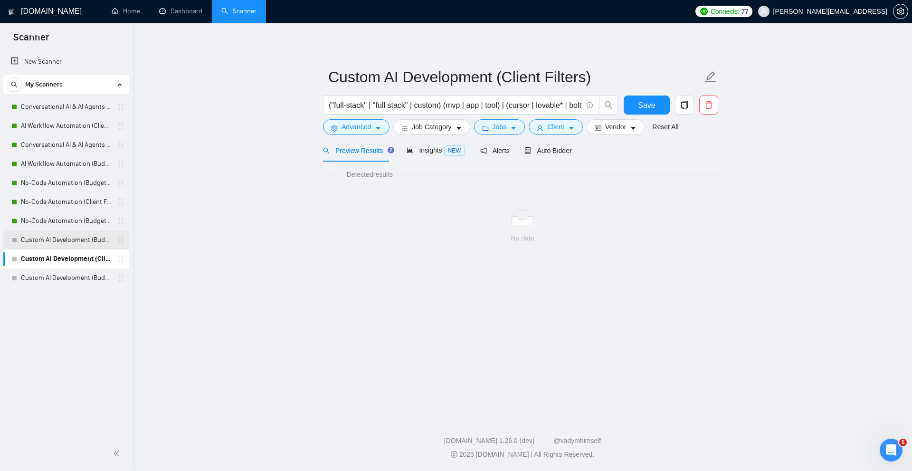
click at [64, 238] on link "Custom AI Development (Budget Filter)" at bounding box center [66, 239] width 90 height 19
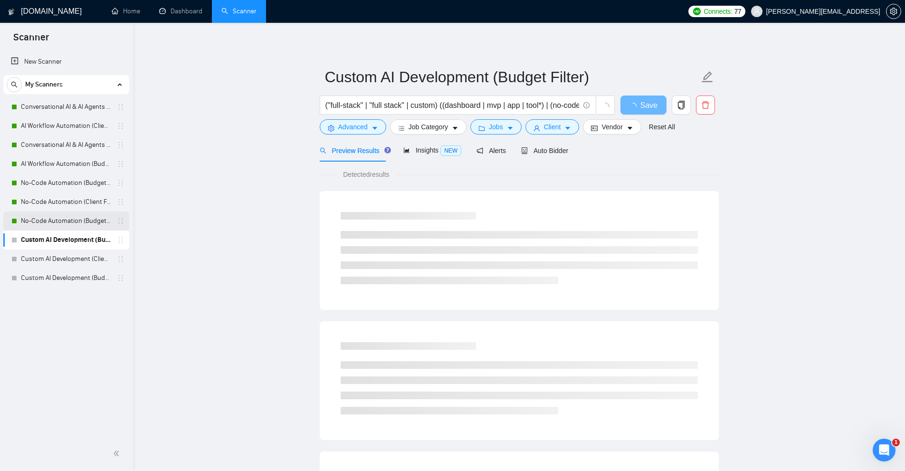
click at [67, 212] on link "No-Code Automation (Budget Filters W4, Aug)" at bounding box center [66, 220] width 90 height 19
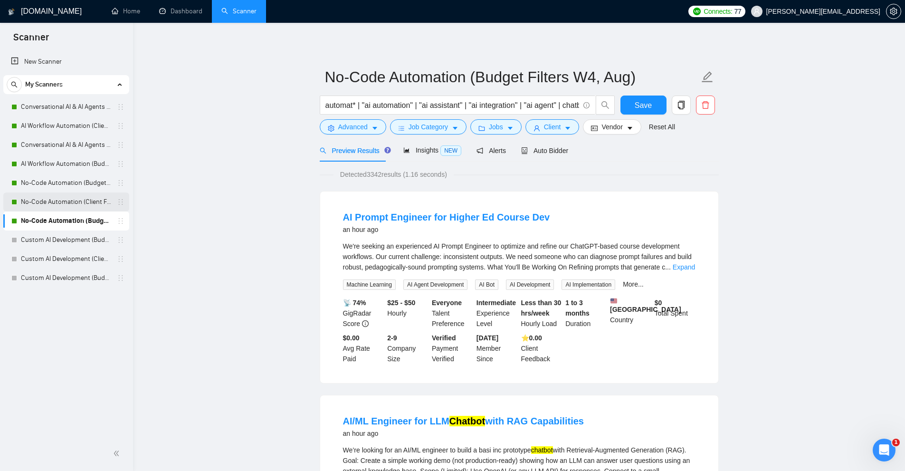
click at [64, 193] on link "No-Code Automation (Client Filters)" at bounding box center [66, 201] width 90 height 19
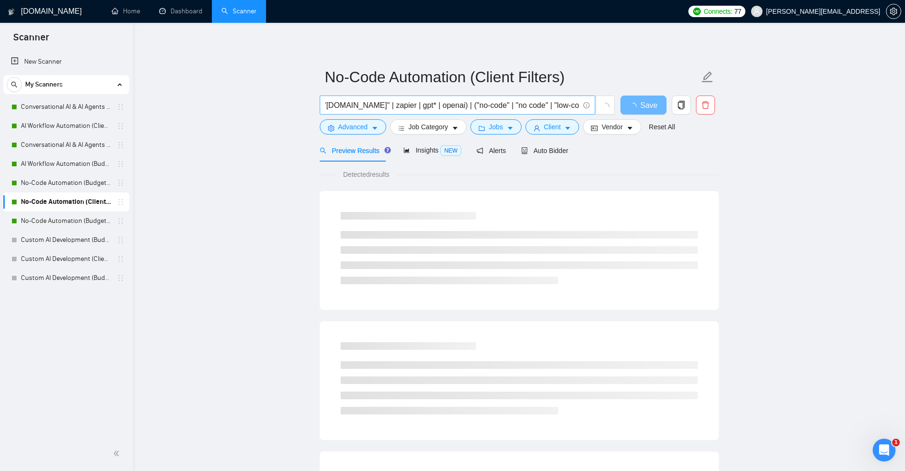
scroll to position [0, 416]
click at [395, 100] on input "(ai | "artificial intelligence") ((automat* | integrat* | agent* | assistant* |…" at bounding box center [452, 105] width 254 height 12
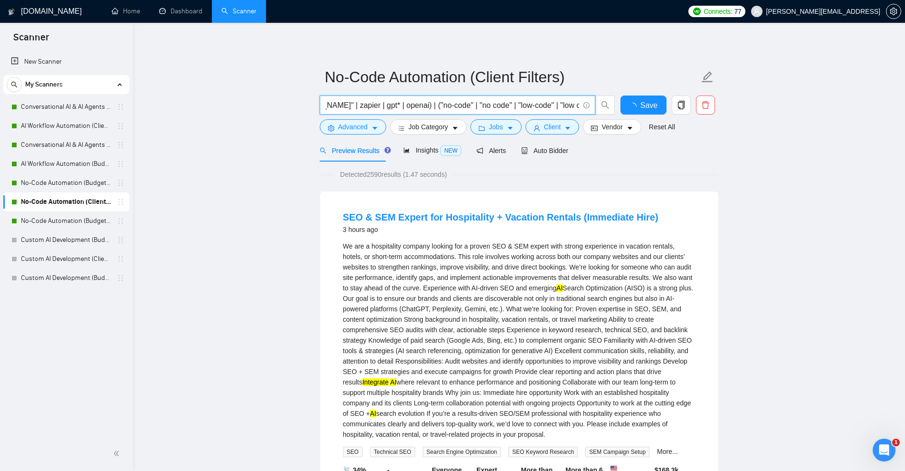
scroll to position [0, 0]
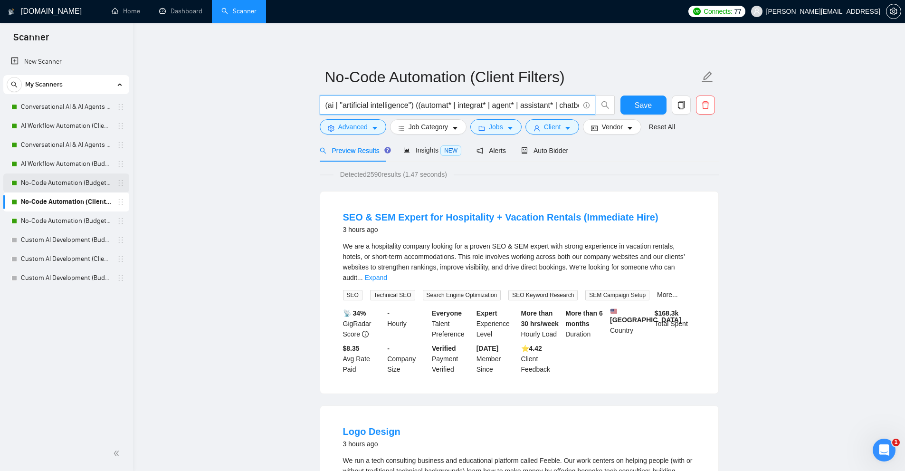
click at [50, 179] on link "No-Code Automation (Budget Filters)" at bounding box center [66, 182] width 90 height 19
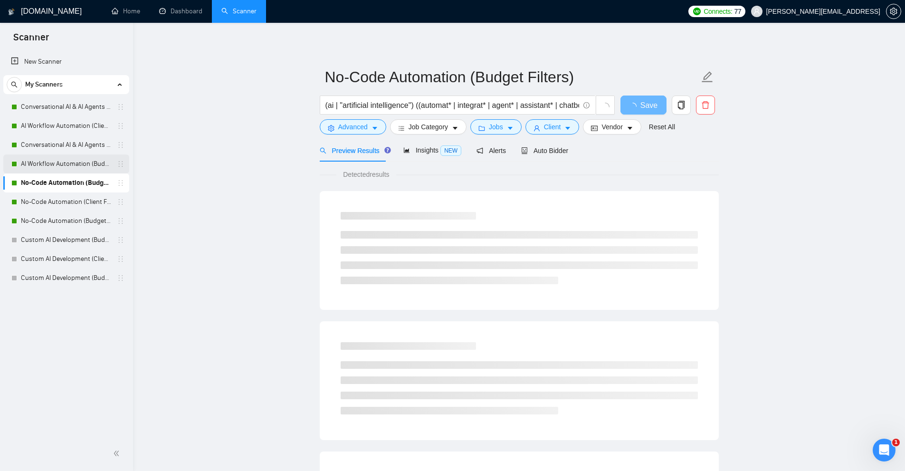
click at [54, 161] on link "AI Workflow Automation (Budget Filters)" at bounding box center [66, 163] width 90 height 19
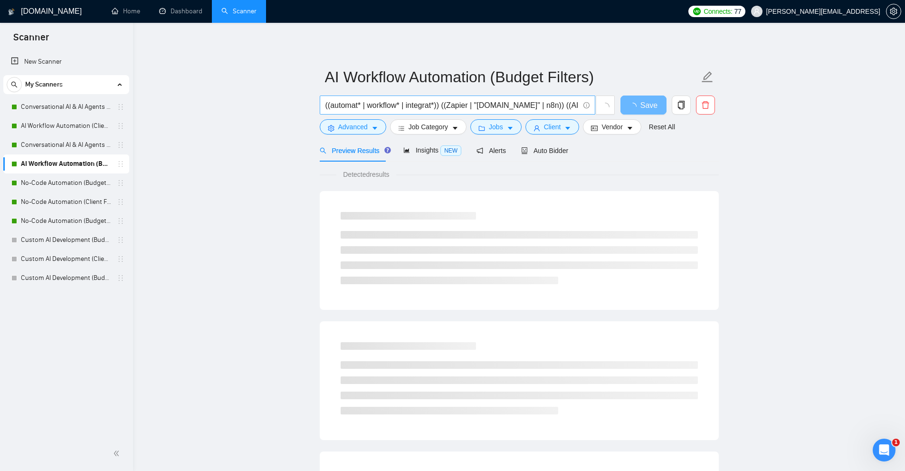
scroll to position [0, 48]
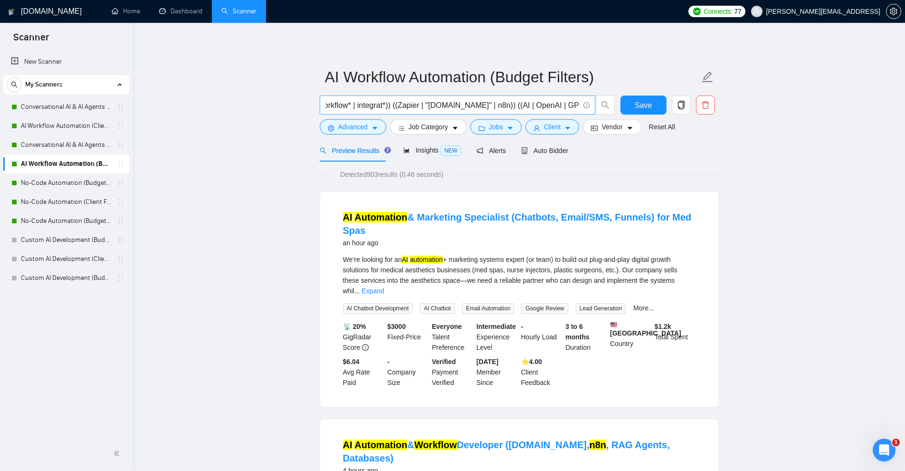
click at [562, 105] on input "((automat* | workflow* | integrat*)) ((Zapier | "Make.com" | n8n)) ((AI | OpenA…" at bounding box center [452, 105] width 254 height 12
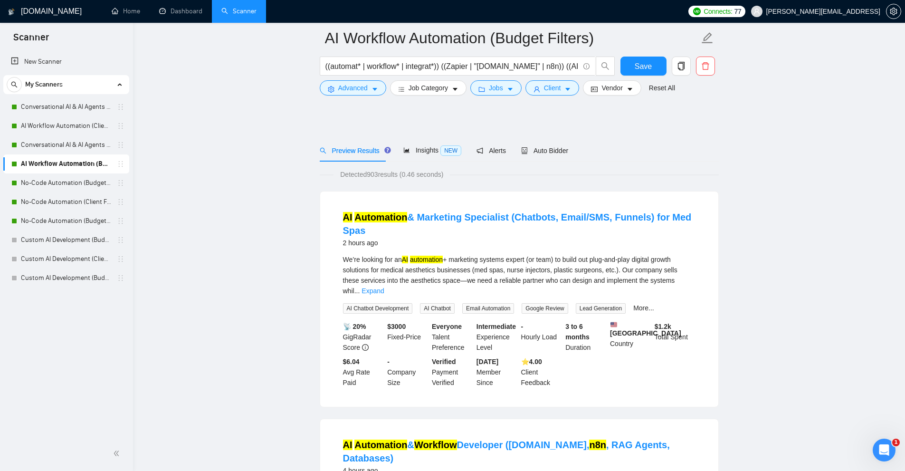
scroll to position [143, 0]
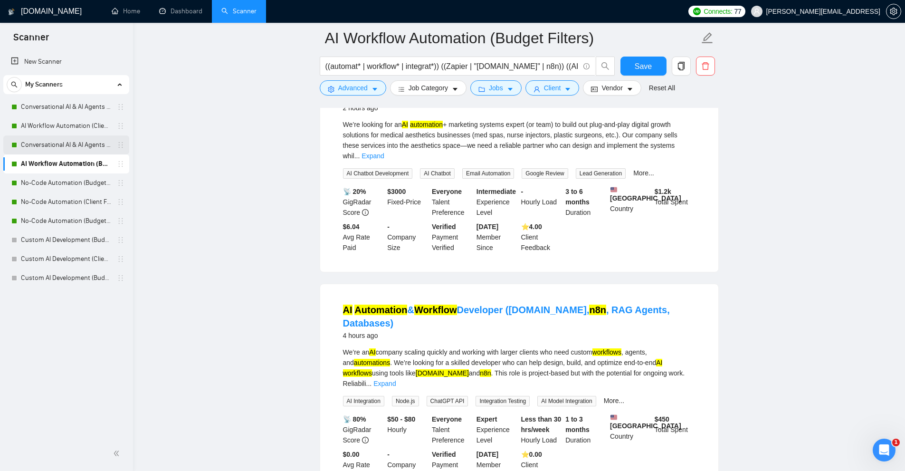
click at [66, 138] on link "Conversational AI & AI Agents (Budget Filters)" at bounding box center [66, 144] width 90 height 19
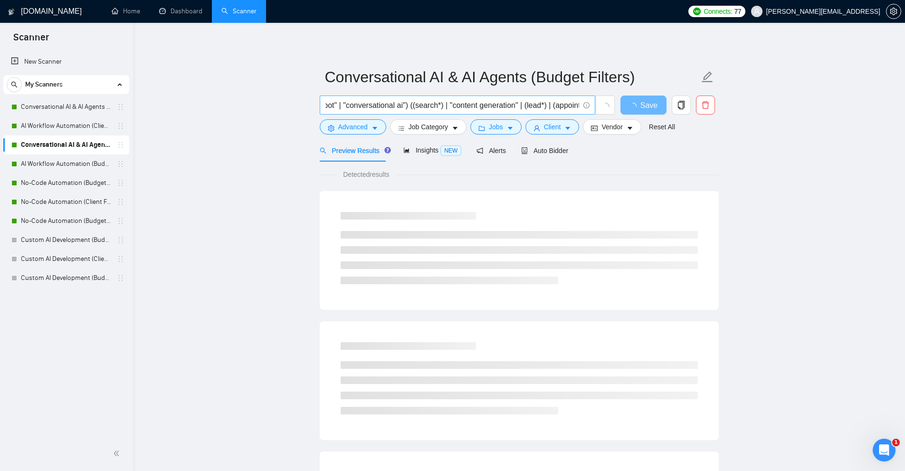
scroll to position [0, 662]
click at [462, 104] on input "(RAG* | "ai assistant" | "ai chatbot" | chatbot* | "voice agent" | "ai agent" |…" at bounding box center [452, 105] width 254 height 12
click at [557, 105] on input "(RAG* | "ai assistant" | "ai chatbot" | chatbot* | "voice agent" | "ai agent" |…" at bounding box center [452, 105] width 254 height 12
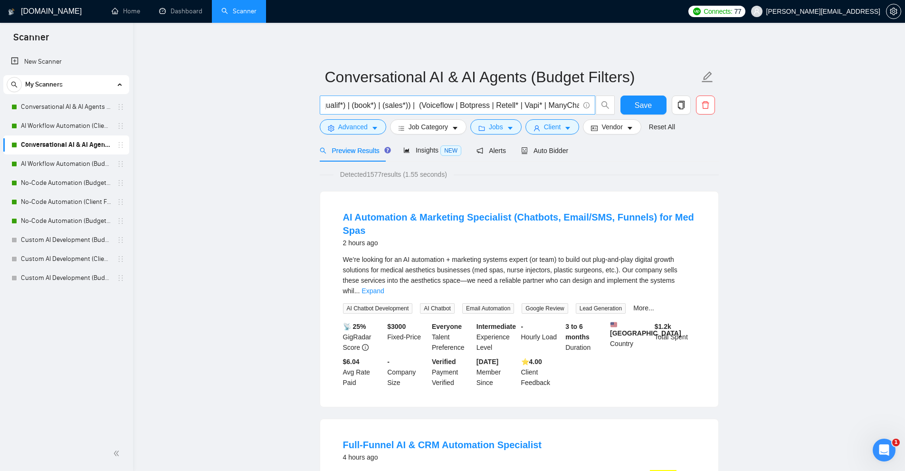
click at [524, 105] on input "(RAG* | "ai assistant" | "ai chatbot" | chatbot* | "voice agent" | "ai agent" |…" at bounding box center [452, 105] width 254 height 12
drag, startPoint x: 493, startPoint y: 105, endPoint x: 509, endPoint y: 105, distance: 16.6
click at [509, 105] on input "(RAG* | "ai assistant" | "ai chatbot" | chatbot* | "voice agent" | "ai agent" |…" at bounding box center [452, 105] width 254 height 12
drag, startPoint x: 457, startPoint y: 105, endPoint x: 485, endPoint y: 105, distance: 28.5
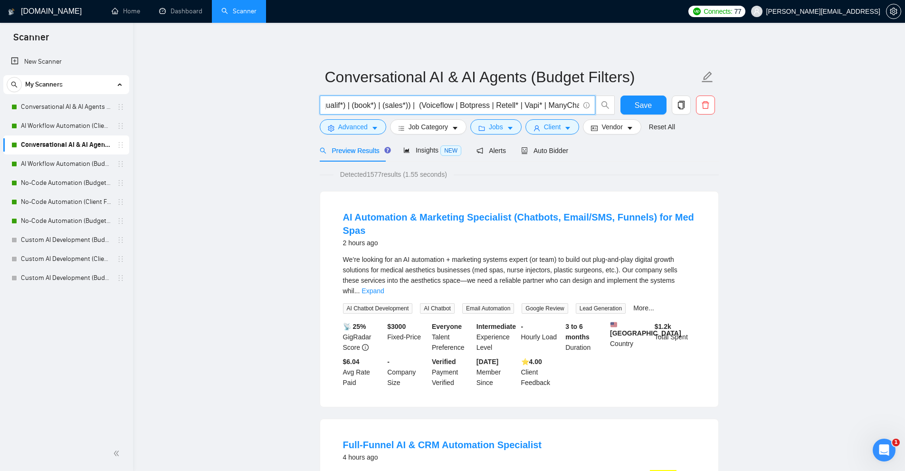
click at [485, 105] on input "(RAG* | "ai assistant" | "ai chatbot" | chatbot* | "voice agent" | "ai agent" |…" at bounding box center [452, 105] width 254 height 12
drag, startPoint x: 420, startPoint y: 106, endPoint x: 451, endPoint y: 106, distance: 30.9
click at [451, 106] on input "(RAG* | "ai assistant" | "ai chatbot" | chatbot* | "voice agent" | "ai agent" |…" at bounding box center [452, 105] width 254 height 12
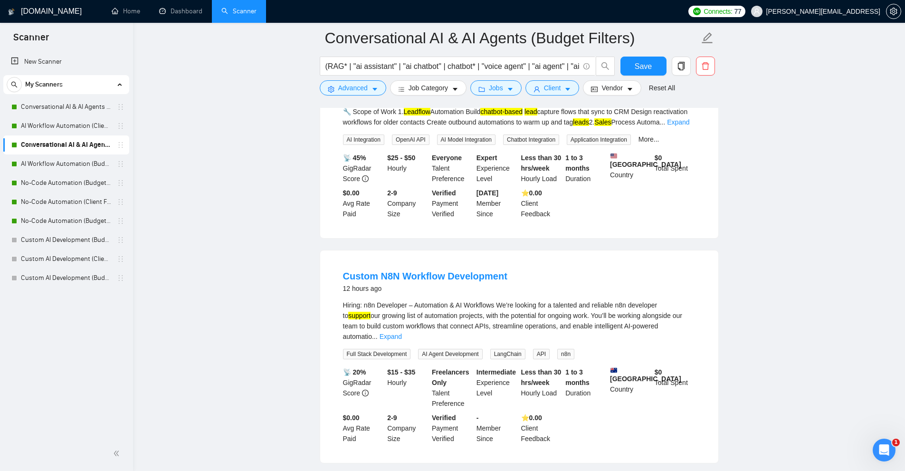
scroll to position [0, 0]
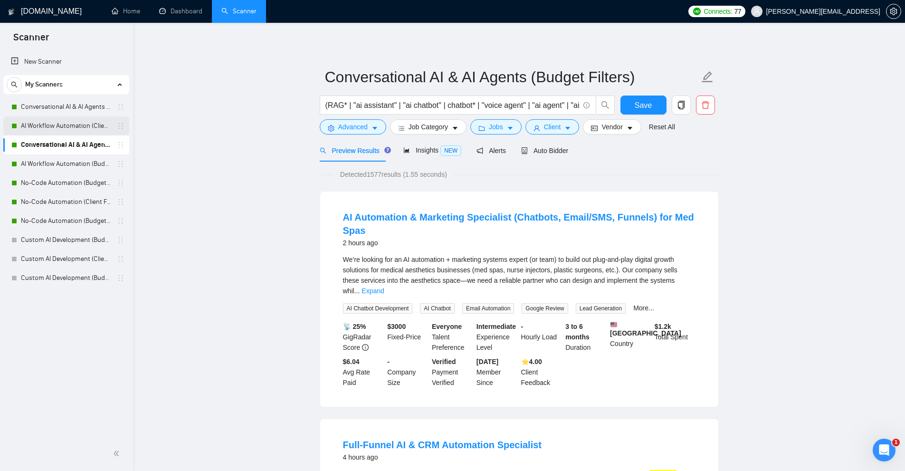
click at [54, 125] on link "AI Workflow Automation (Client Filters)" at bounding box center [66, 125] width 90 height 19
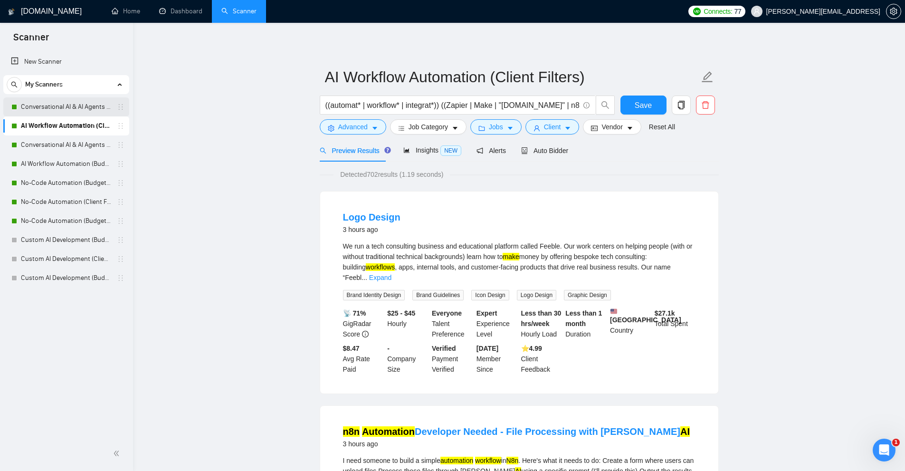
click at [61, 113] on link "Conversational AI & AI Agents (Client Filters)" at bounding box center [66, 106] width 90 height 19
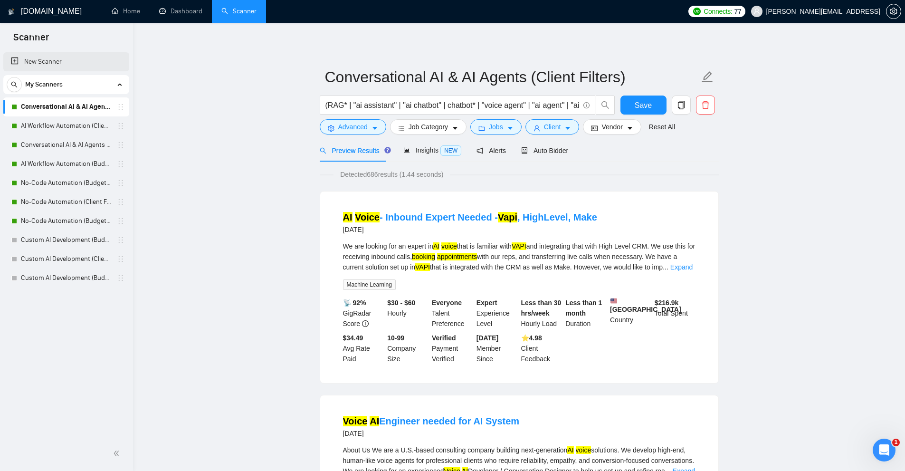
click at [28, 59] on link "New Scanner" at bounding box center [66, 61] width 111 height 19
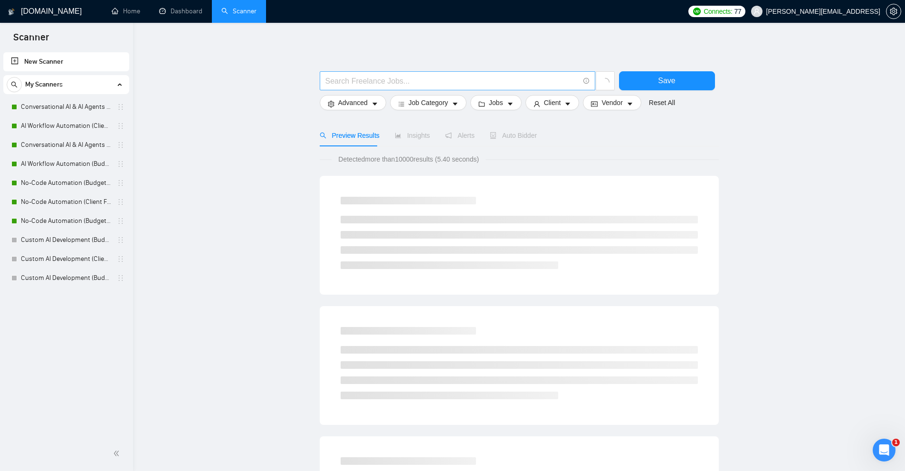
click at [432, 87] on span at bounding box center [458, 80] width 276 height 19
paste input "(AI*) | (\"AI*) | (\(AI*) | (/AI*) | (#AI*) | (.AI*) | (*AI*) | (**AI*) | (***A…"
click at [437, 82] on input "(AI*) | (\"AI*) | (\(AI*) | (/AI*) | (#AI*) | (.AI*) | (*AI*) | (**AI*) | (***A…" at bounding box center [452, 81] width 254 height 12
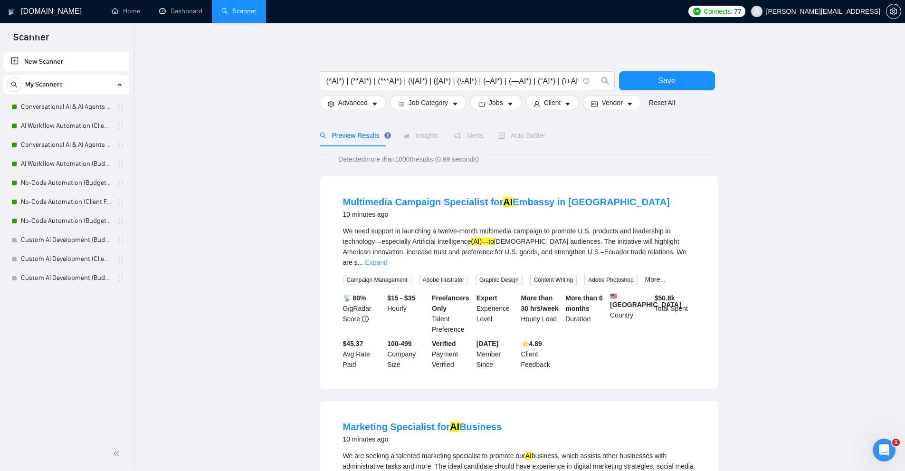
click at [387, 258] on link "Expand" at bounding box center [376, 262] width 22 height 8
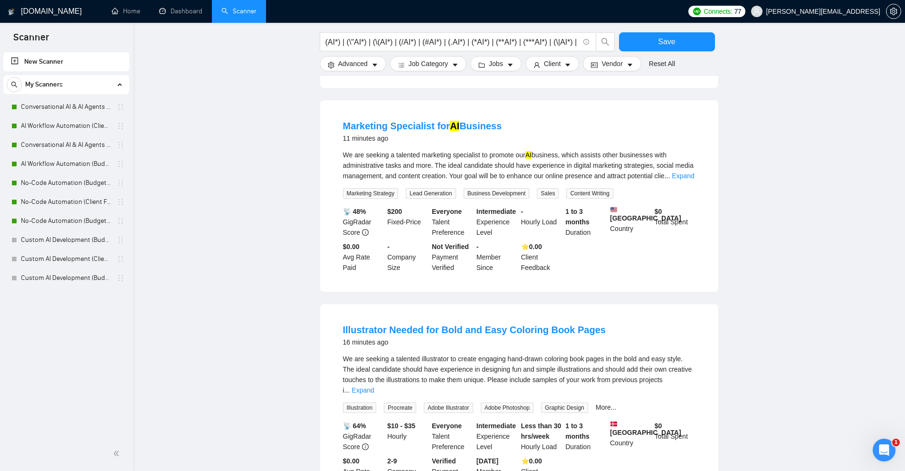
scroll to position [0, 0]
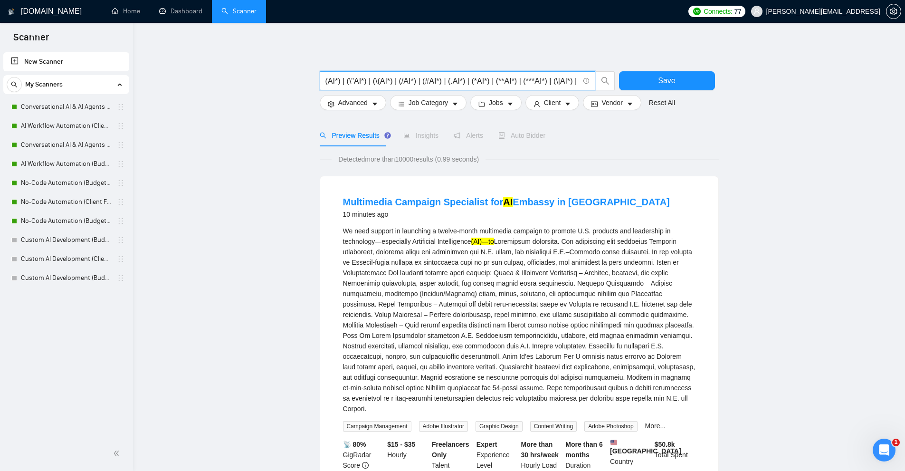
click at [388, 79] on input "(AI*) | (\"AI*) | (\(AI*) | (/AI*) | (#AI*) | (.AI*) | (*AI*) | (**AI*) | (***A…" at bounding box center [452, 81] width 254 height 12
paste input "Retrieval Augmented*) | (\"Retrieval Augmented*) | (\(Retrieval Augmented*) | (…"
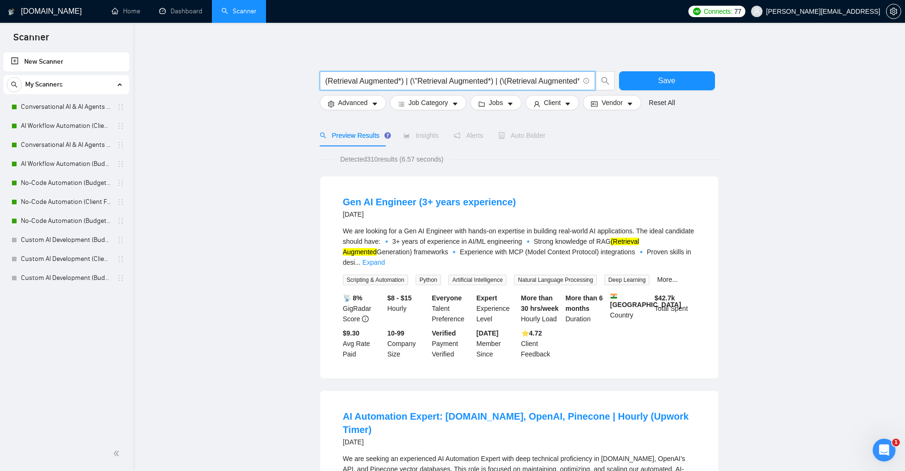
click at [673, 257] on div "We are looking for a Gen AI Engineer with hands-on expertise in building real-w…" at bounding box center [519, 255] width 352 height 59
click at [684, 257] on div "We are looking for a Gen AI Engineer with hands-on expertise in building real-w…" at bounding box center [519, 255] width 352 height 59
click at [385, 258] on link "Expand" at bounding box center [373, 262] width 22 height 8
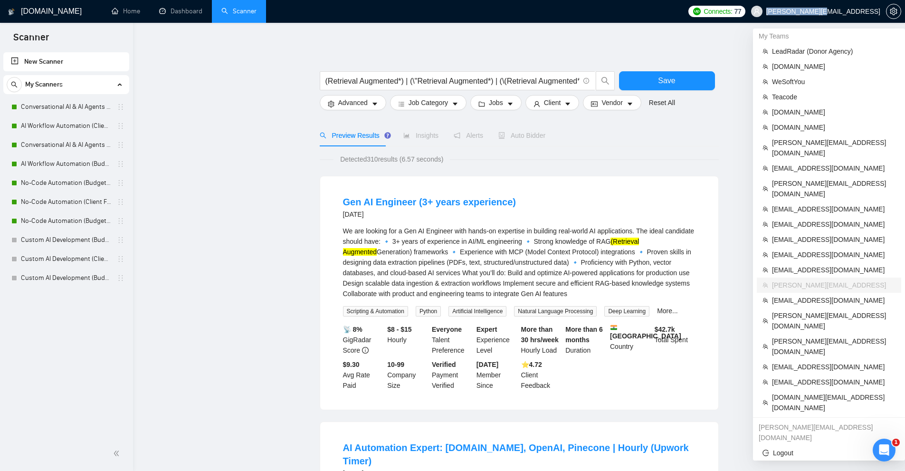
copy span "toby@ashgrove.a"
copy span "[PERSON_NAME][EMAIL_ADDRESS]"
drag, startPoint x: 827, startPoint y: 13, endPoint x: 880, endPoint y: 11, distance: 52.7
click at [880, 11] on span "[PERSON_NAME][EMAIL_ADDRESS]" at bounding box center [815, 11] width 141 height 30
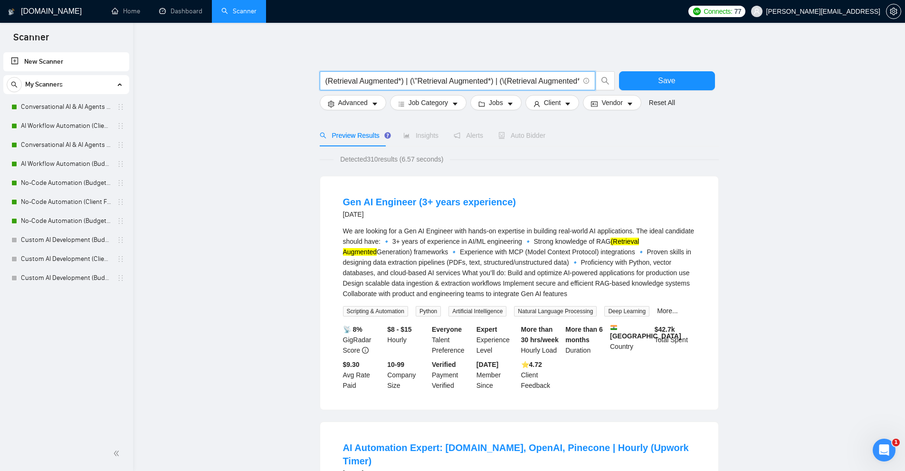
click at [505, 78] on input "(Retrieval Augmented*) | (\"Retrieval Augmented*) | (\(Retrieval Augmented*) | …" at bounding box center [452, 81] width 254 height 12
paste input ""artificial intelligence" | "artificial intelligences" | "(artificial intellige…"
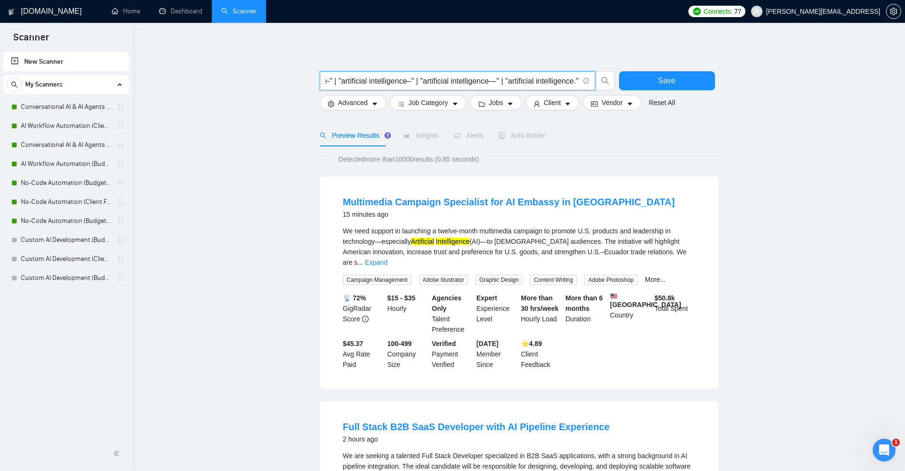
click at [671, 248] on div "We need support in launching a twelve-month multimedia campaign to promote U.S.…" at bounding box center [519, 247] width 352 height 42
click at [387, 258] on link "Expand" at bounding box center [376, 262] width 22 height 8
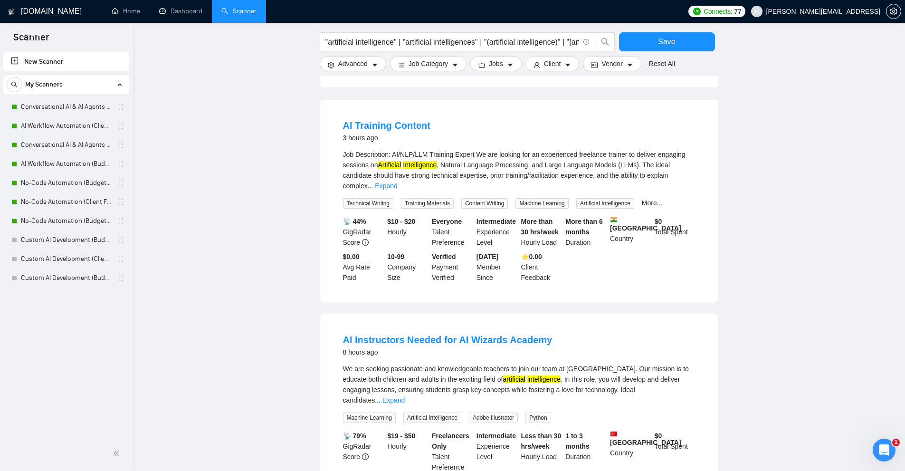
scroll to position [980, 0]
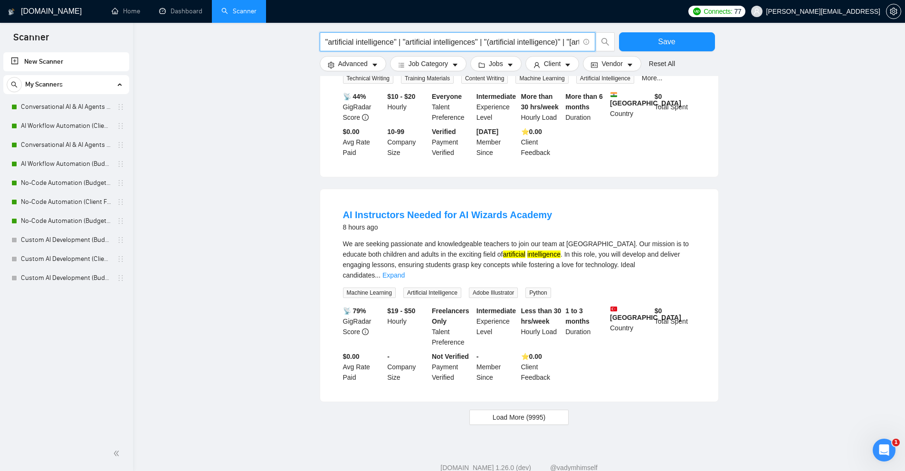
drag, startPoint x: 404, startPoint y: 41, endPoint x: 17, endPoint y: -4, distance: 389.2
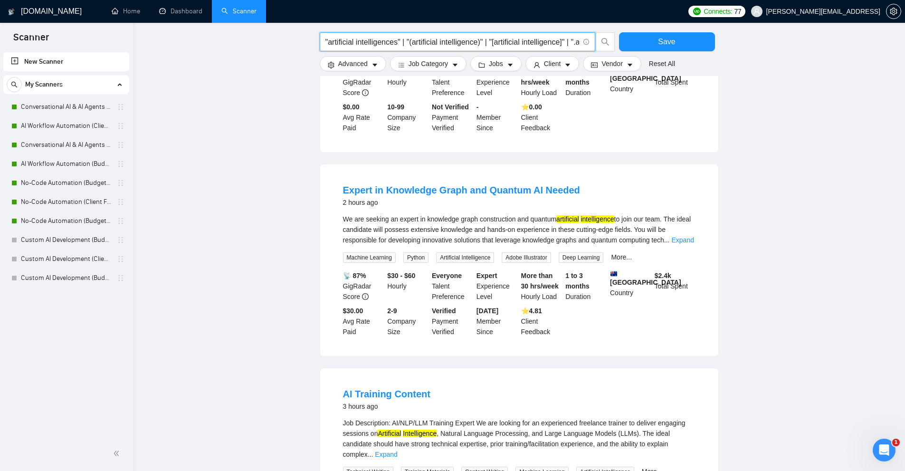
scroll to position [834, 0]
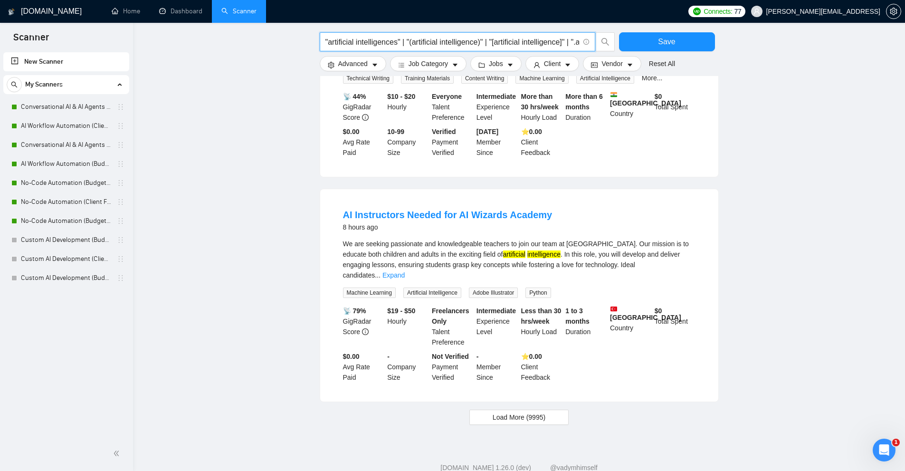
drag, startPoint x: 401, startPoint y: 38, endPoint x: 282, endPoint y: 39, distance: 119.2
type input ""artificial intelligences" | "(artificial intelligence)" | "[artificial intelli…"
click at [495, 40] on input ""artificial intelligences" | "(artificial intelligence)" | "[artificial intelli…" at bounding box center [452, 42] width 254 height 12
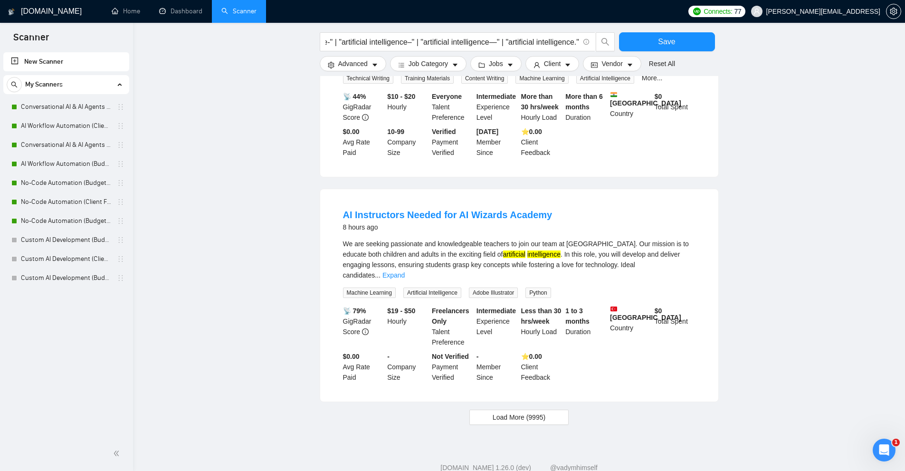
scroll to position [0, 0]
click at [403, 42] on input ""artificial intelligences" | "(artificial intelligence)" | "[artificial intelli…" at bounding box center [452, 42] width 254 height 12
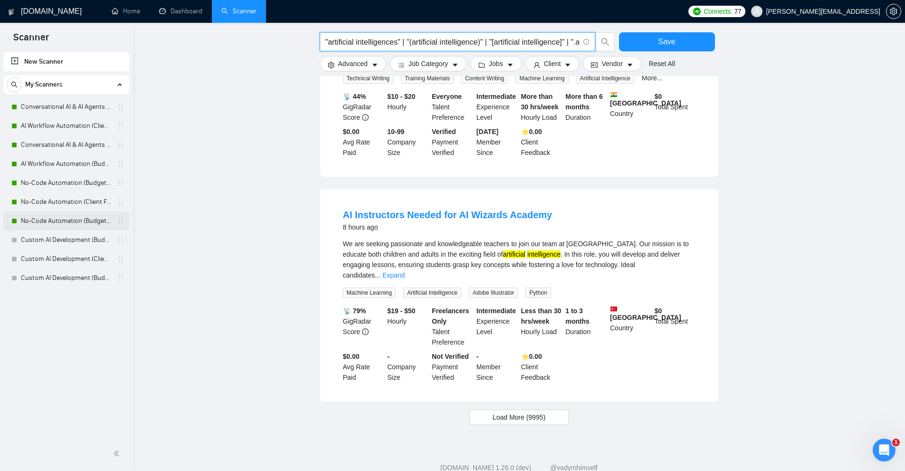
click at [52, 218] on link "No-Code Automation (Budget Filters W4, Aug)" at bounding box center [66, 220] width 90 height 19
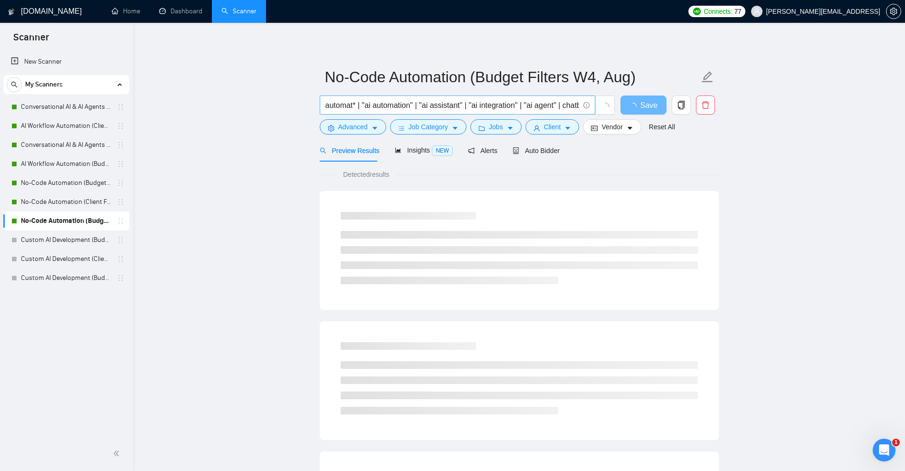
scroll to position [0, 188]
click at [411, 102] on input "automat* | "ai automation" | "ai assistant" | "ai integration" | "ai agent" | c…" at bounding box center [452, 105] width 254 height 12
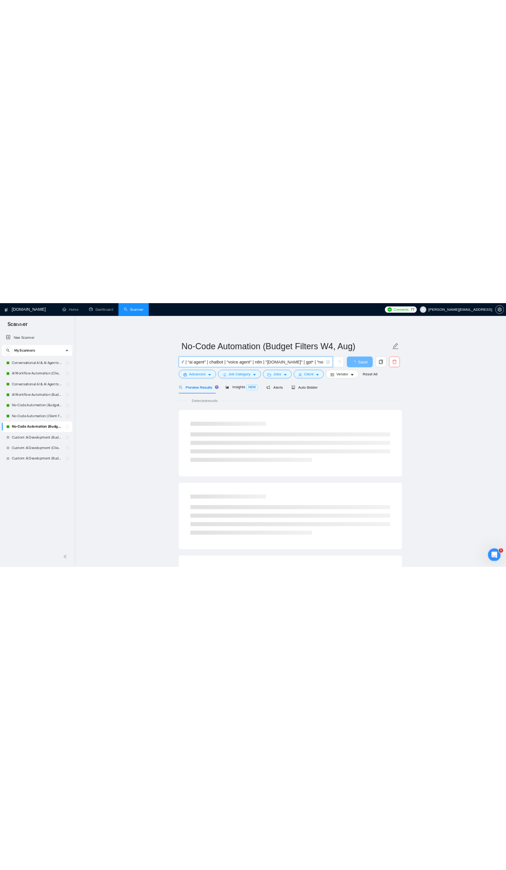
scroll to position [0, 0]
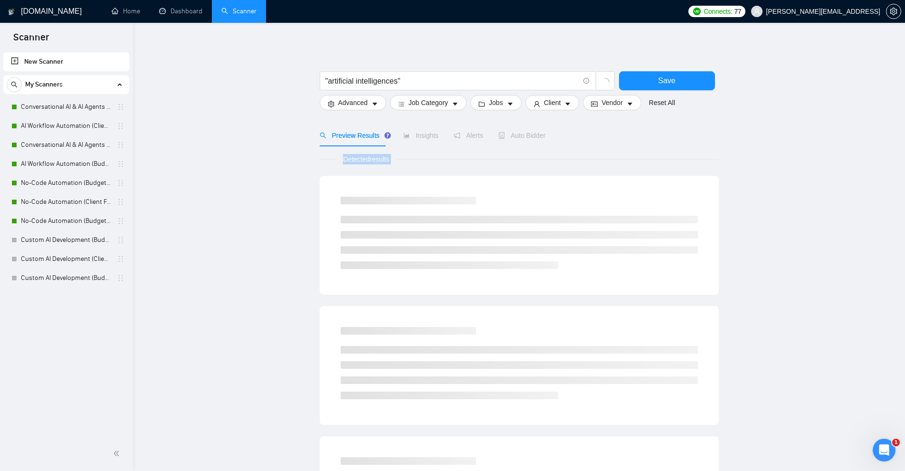
drag, startPoint x: 344, startPoint y: 162, endPoint x: 394, endPoint y: 169, distance: 50.9
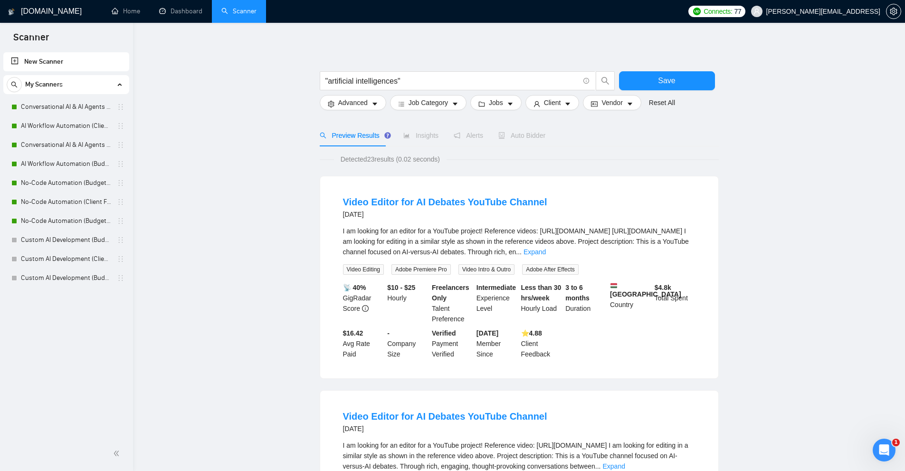
click at [425, 233] on div "I am looking for an editor for a YouTube project! Reference videos: https://www…" at bounding box center [519, 241] width 352 height 31
click at [546, 248] on link "Expand" at bounding box center [534, 252] width 22 height 8
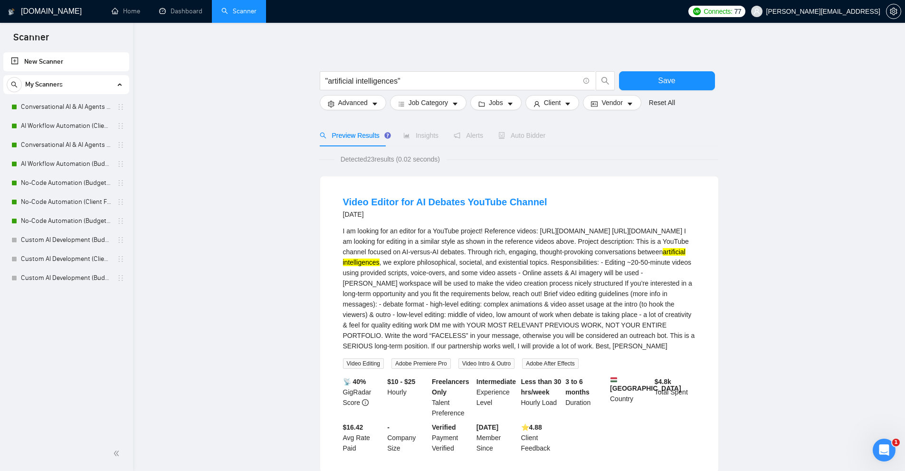
click at [685, 252] on div "I am looking for an editor for a YouTube project! Reference videos: https://www…" at bounding box center [519, 288] width 352 height 125
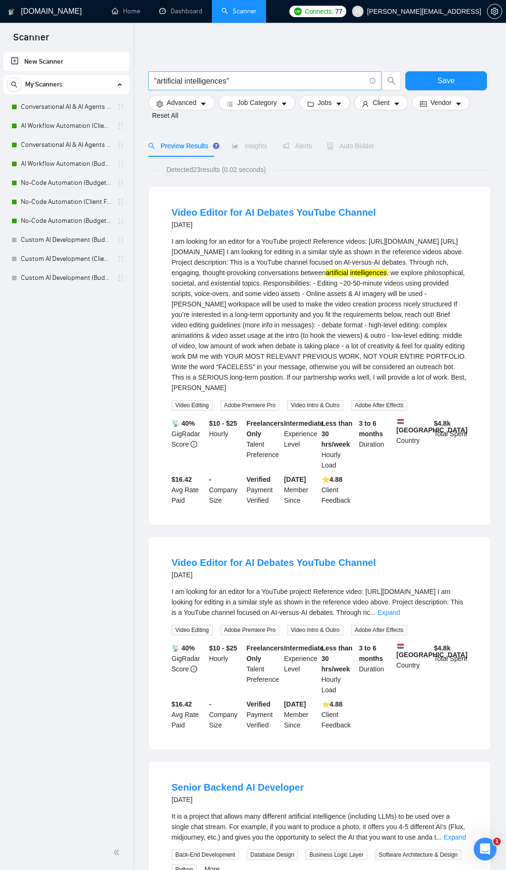
click at [228, 80] on input ""artificial intelligences"" at bounding box center [259, 81] width 211 height 12
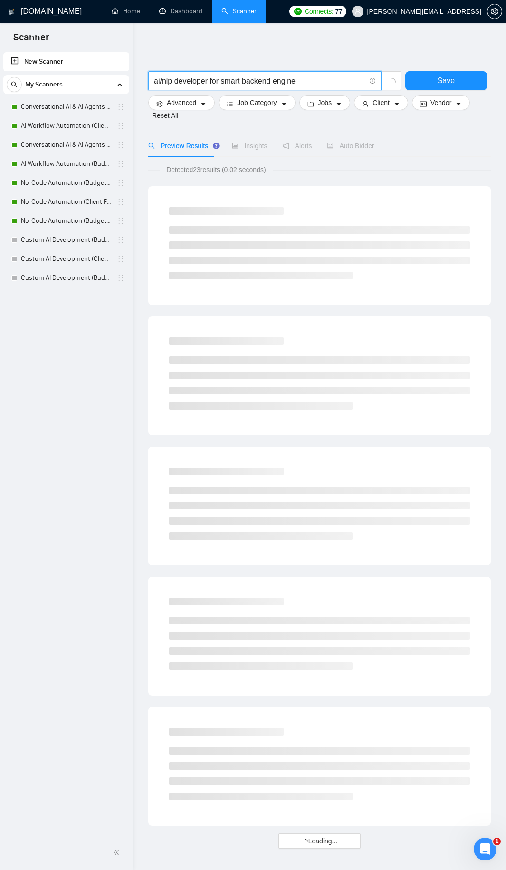
click at [159, 81] on input "ai/nlp developer for smart backend engine" at bounding box center [259, 81] width 211 height 12
type input "ai/nlp developer for smart backend engine"
drag, startPoint x: 169, startPoint y: 178, endPoint x: 272, endPoint y: 174, distance: 103.1
click at [257, 172] on div "Detected 23 results (0.02 seconds) Loading..." at bounding box center [319, 506] width 342 height 684
drag, startPoint x: 291, startPoint y: 177, endPoint x: 367, endPoint y: 184, distance: 76.3
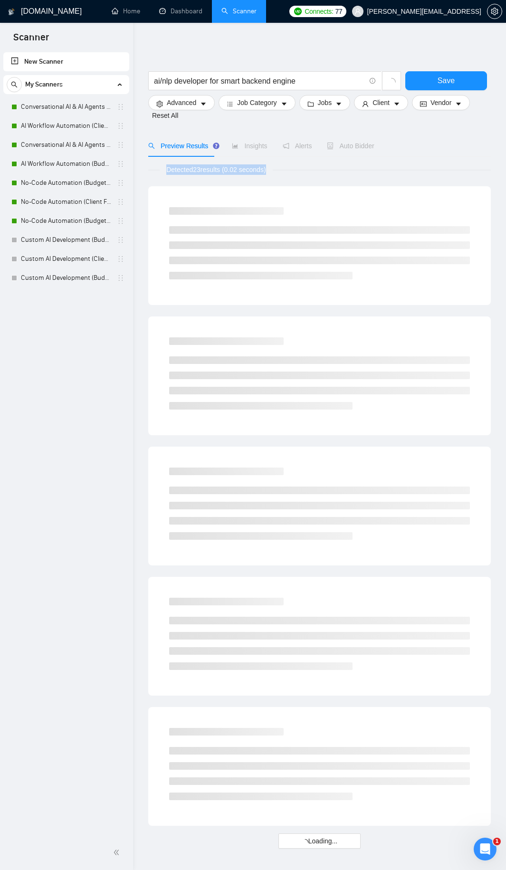
click at [341, 181] on div "GigRadar.io Home Dashboard Scanner Connects: 77 toby@ashgrove.ai ai/nlp develop…" at bounding box center [319, 461] width 373 height 922
click at [292, 179] on div "Detected 23 results (0.02 seconds) Loading..." at bounding box center [319, 506] width 342 height 684
drag, startPoint x: 268, startPoint y: 169, endPoint x: 166, endPoint y: 174, distance: 101.8
click at [166, 174] on span "Detected 23 results (0.02 seconds)" at bounding box center [216, 169] width 113 height 10
click at [166, 169] on span "Detected 23 results (0.02 seconds)" at bounding box center [216, 169] width 113 height 10
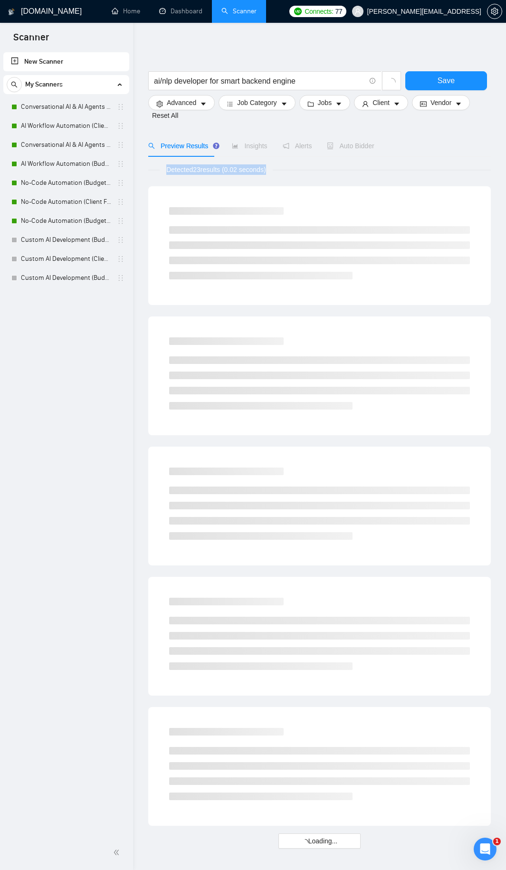
drag, startPoint x: 166, startPoint y: 169, endPoint x: 265, endPoint y: 168, distance: 98.8
click at [265, 168] on span "Detected 23 results (0.02 seconds)" at bounding box center [216, 169] width 113 height 10
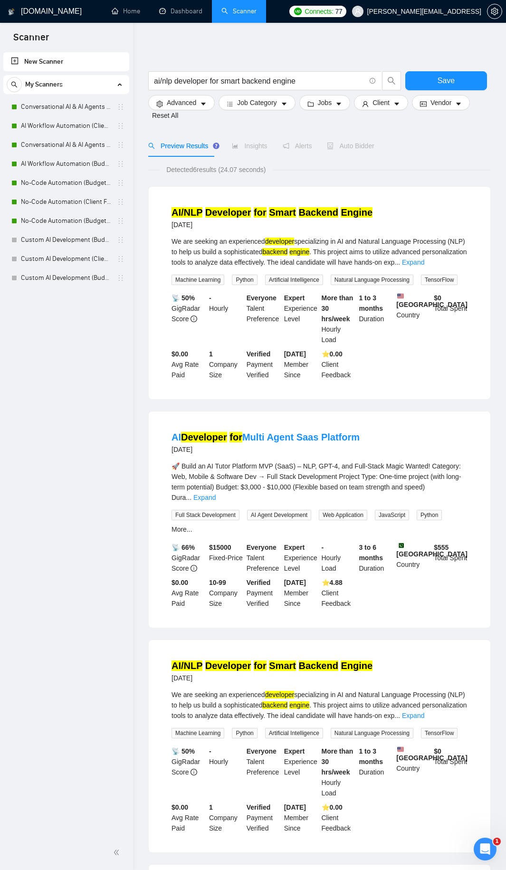
drag, startPoint x: 169, startPoint y: 230, endPoint x: 224, endPoint y: 226, distance: 55.2
click at [224, 226] on li "AI/NLP Developer for Smart Backend Engine 15 days ago We are seeking an experie…" at bounding box center [319, 293] width 319 height 190
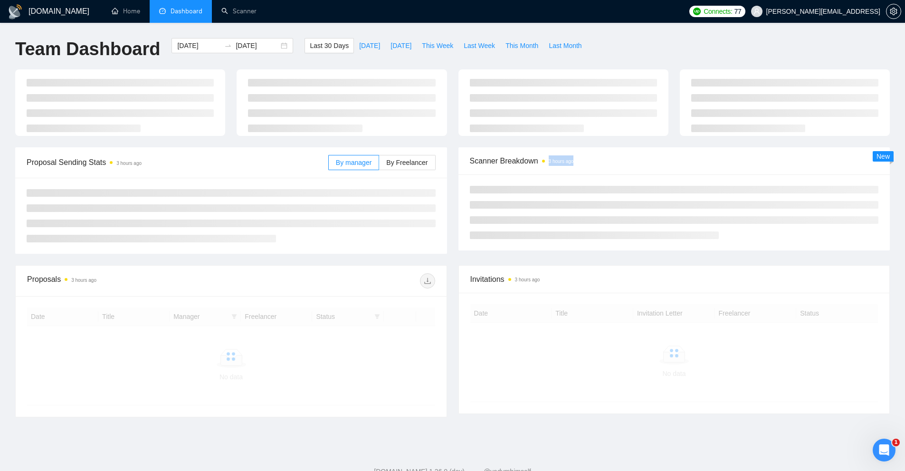
drag, startPoint x: 544, startPoint y: 162, endPoint x: 591, endPoint y: 163, distance: 46.6
click at [590, 163] on span "Scanner Breakdown 3 hours ago" at bounding box center [674, 161] width 409 height 12
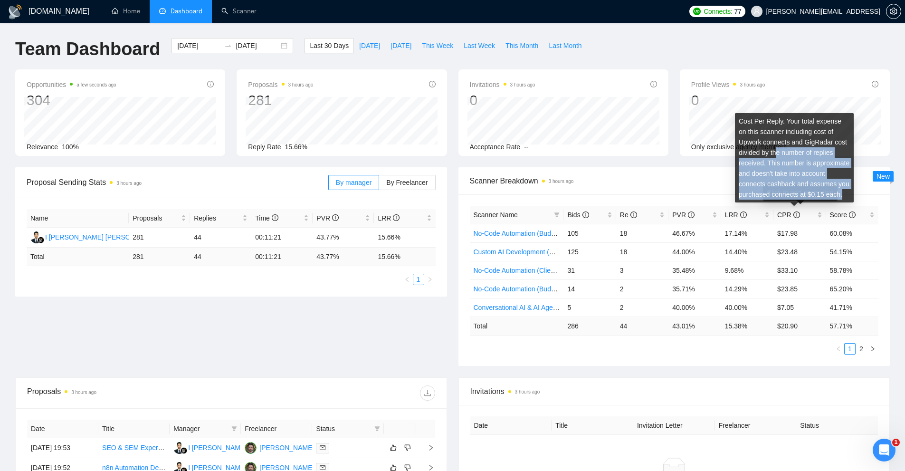
drag, startPoint x: 842, startPoint y: 193, endPoint x: 756, endPoint y: 145, distance: 98.7
click at [755, 146] on div "Cost Per Reply. Your total expense on this scanner including cost of Upwork con…" at bounding box center [794, 157] width 119 height 89
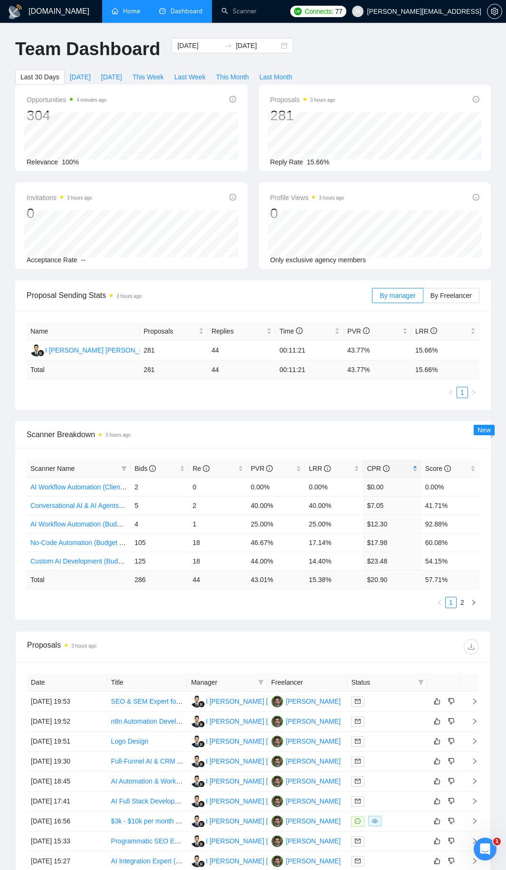
click at [140, 15] on link "Home" at bounding box center [126, 11] width 29 height 8
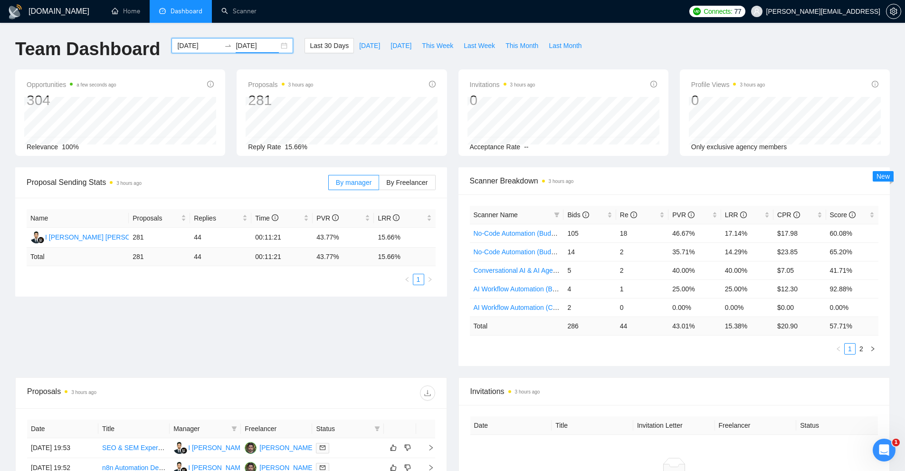
click at [258, 47] on input "2025-09-08" at bounding box center [257, 45] width 43 height 10
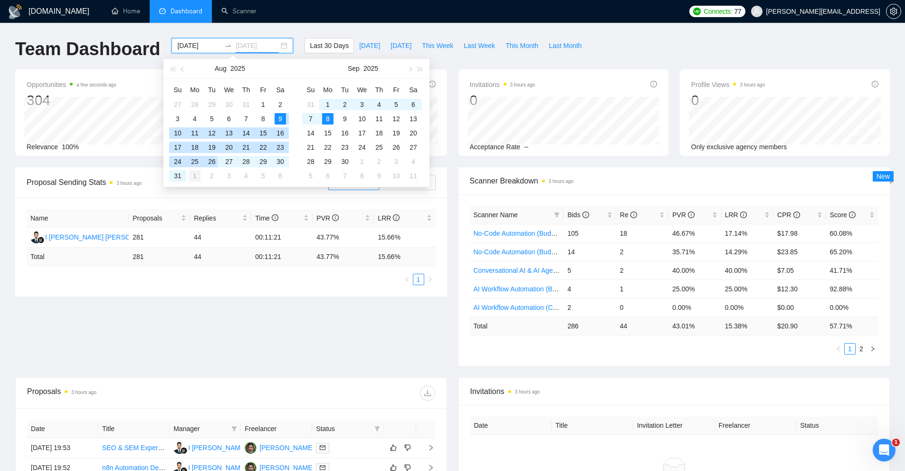
type input "2025-09-01"
click at [194, 177] on div "1" at bounding box center [194, 175] width 11 height 11
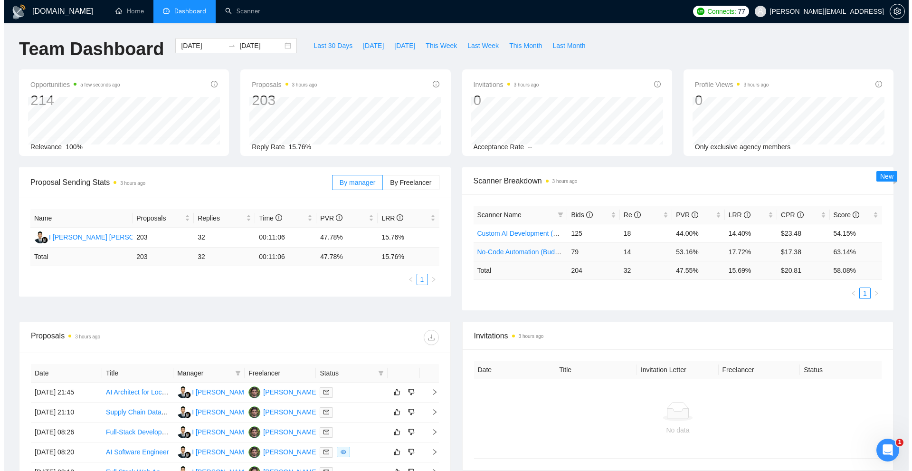
scroll to position [227, 0]
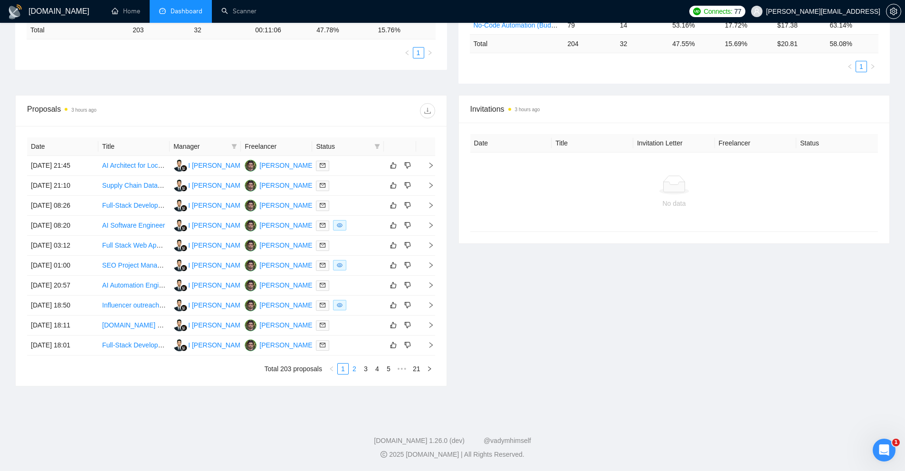
click at [355, 372] on link "2" at bounding box center [354, 368] width 10 height 10
click at [364, 370] on link "3" at bounding box center [366, 368] width 10 height 10
click at [377, 147] on icon "filter" at bounding box center [377, 146] width 6 height 6
drag, startPoint x: 368, startPoint y: 180, endPoint x: 363, endPoint y: 161, distance: 19.6
click at [363, 161] on ul "Chat Sent" at bounding box center [352, 172] width 57 height 34
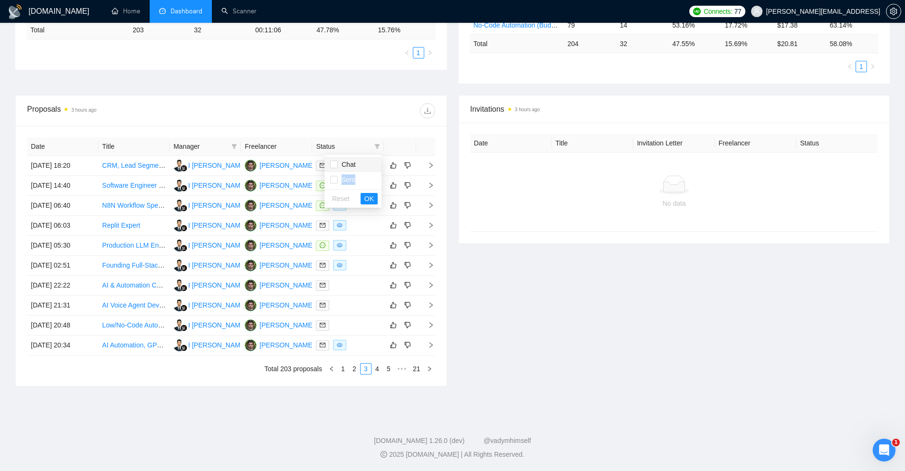
click at [362, 161] on span "Chat" at bounding box center [353, 164] width 46 height 10
checkbox input "true"
click at [363, 200] on button "OK" at bounding box center [369, 198] width 17 height 11
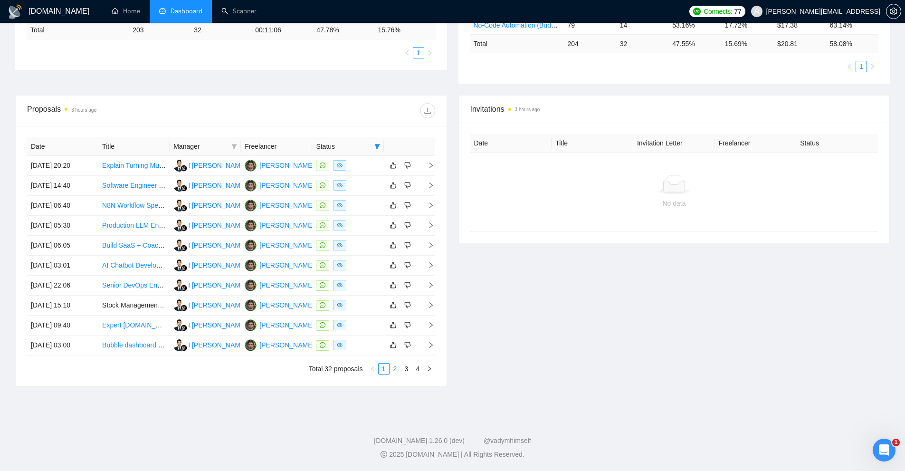
click at [395, 365] on link "2" at bounding box center [395, 368] width 10 height 10
click at [358, 283] on div at bounding box center [348, 285] width 64 height 11
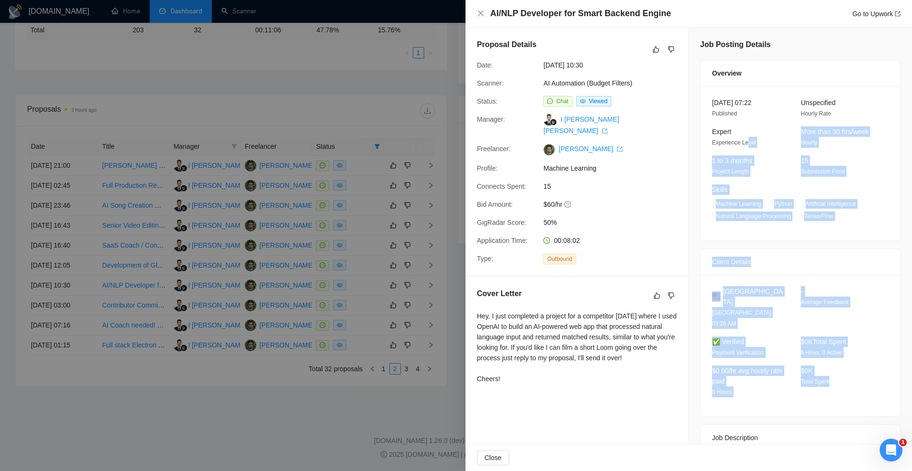
drag, startPoint x: 847, startPoint y: 173, endPoint x: 744, endPoint y: 146, distance: 106.5
click at [789, 147] on div "25 Aug, 2025 07:22 Published Unspecified Hourly Rate Expert Experience Level Mo…" at bounding box center [801, 163] width 200 height 154
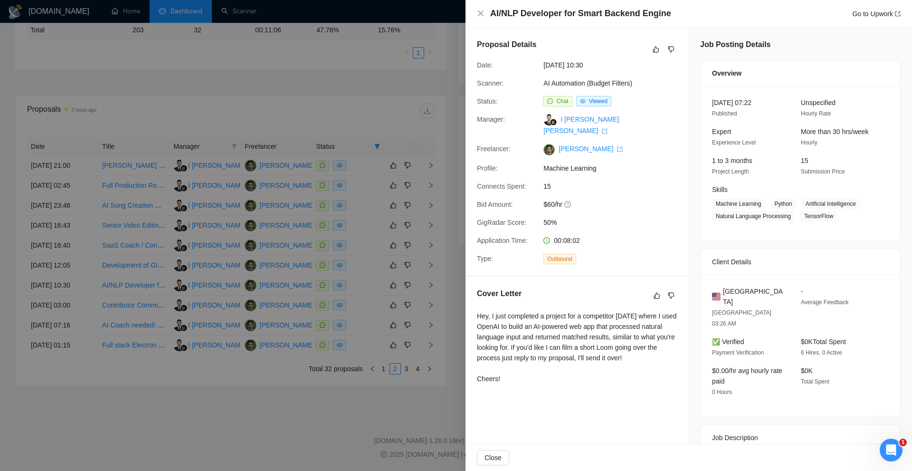
click at [557, 369] on div "Hey, I just completed a project for a competitor two weeks ago where I used Ope…" at bounding box center [577, 347] width 200 height 73
click at [601, 84] on link "AI Automation (Budget Filters)" at bounding box center [587, 83] width 89 height 8
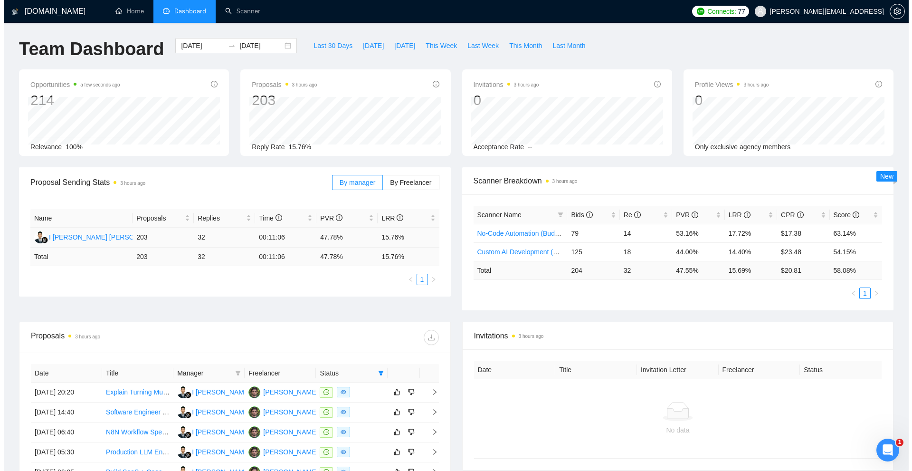
scroll to position [227, 0]
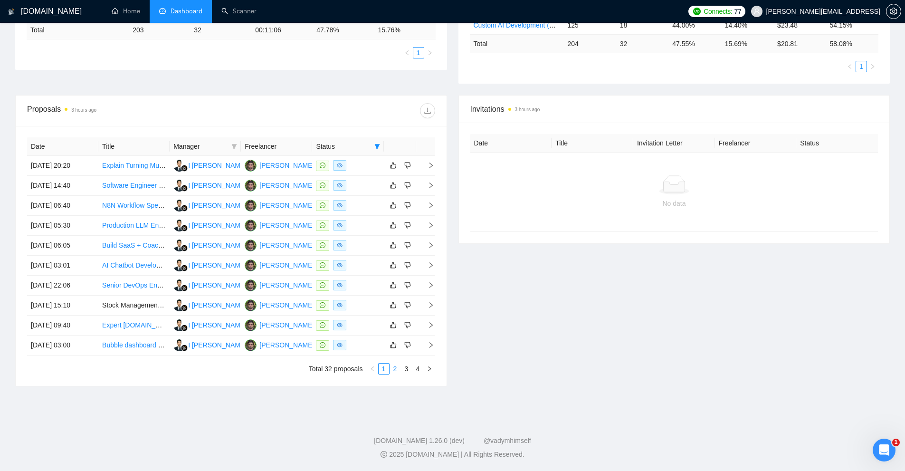
click at [399, 369] on link "2" at bounding box center [395, 368] width 10 height 10
click at [135, 292] on td "AI/NLP Developer for Smart Backend Engine" at bounding box center [133, 286] width 71 height 20
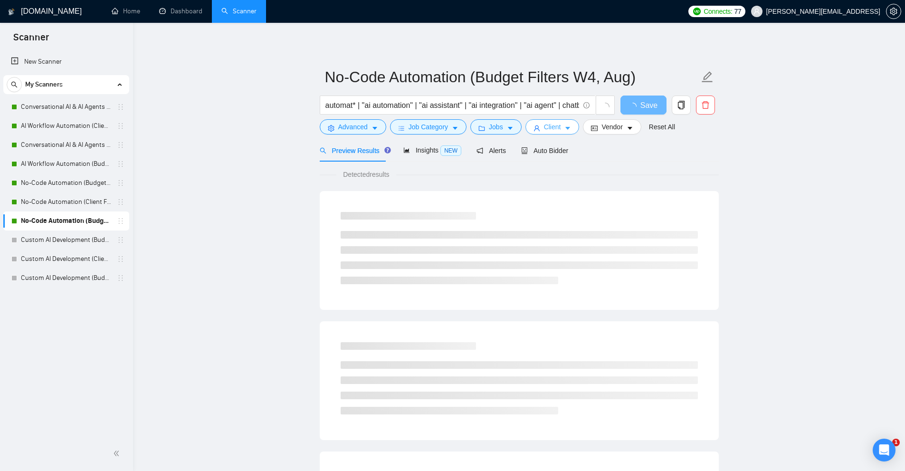
click at [544, 128] on span "Client" at bounding box center [552, 127] width 17 height 10
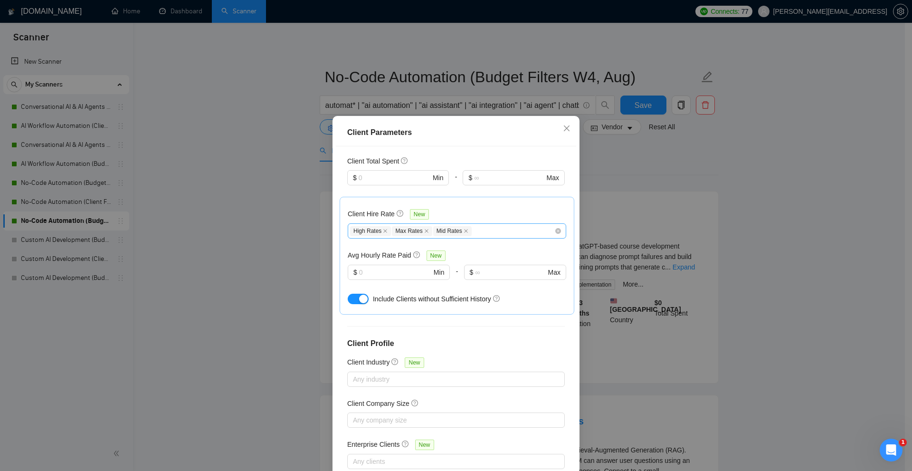
scroll to position [227, 0]
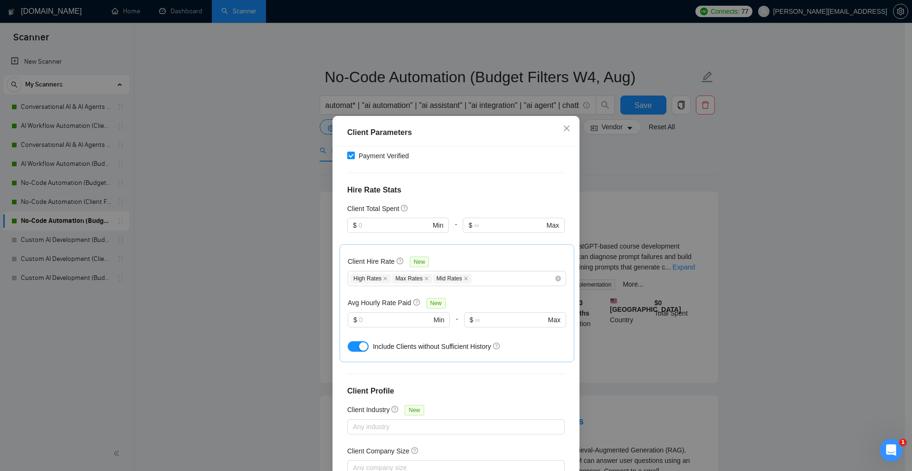
click at [474, 184] on h4 "Hire Rate Stats" at bounding box center [456, 189] width 218 height 11
click at [474, 273] on div "High Rates Max Rates Mid Rates" at bounding box center [452, 278] width 204 height 11
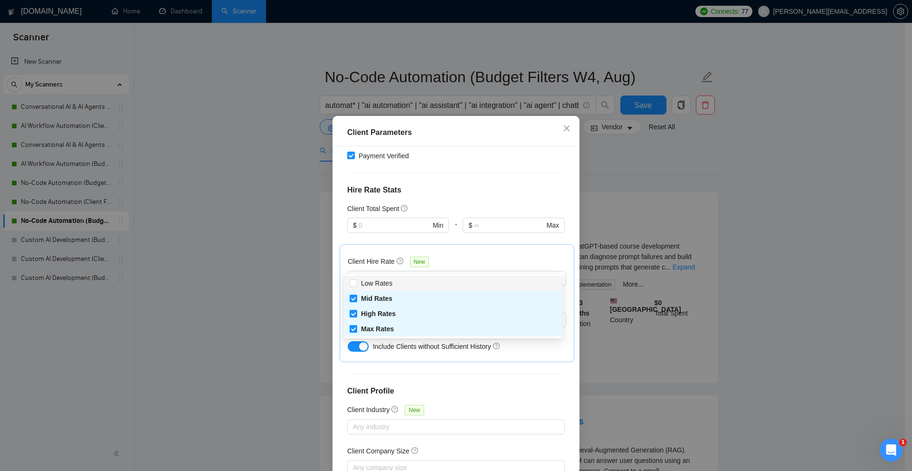
click at [494, 256] on div "Client Hire Rate New" at bounding box center [457, 263] width 219 height 15
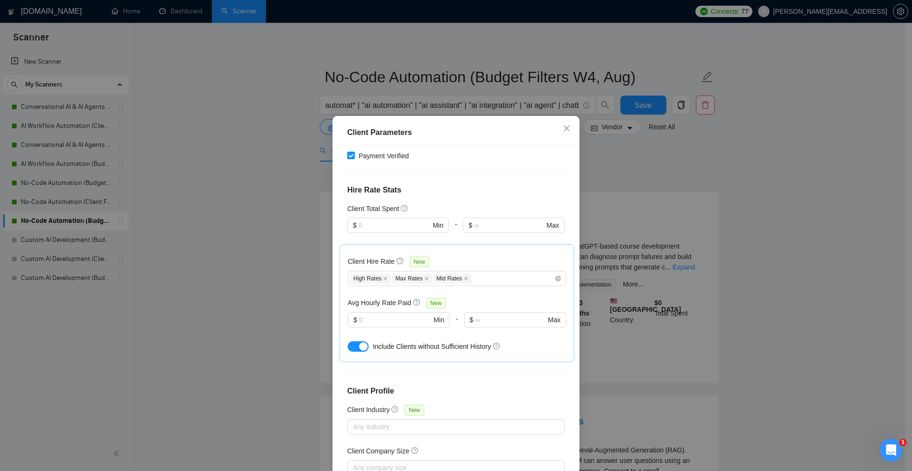
scroll to position [47, 0]
